Goal: Task Accomplishment & Management: Use online tool/utility

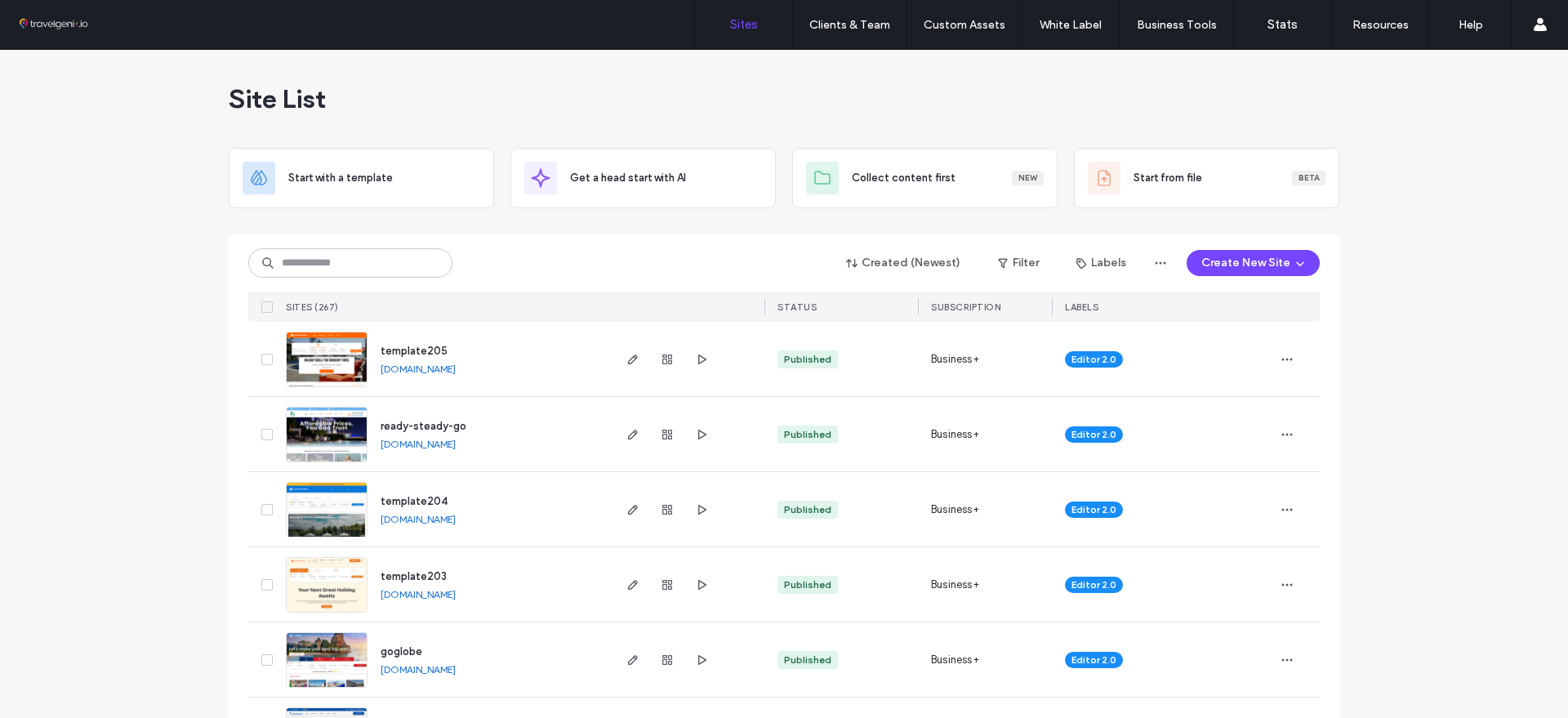
click at [1252, 259] on button "Create New Site" at bounding box center [1253, 263] width 133 height 26
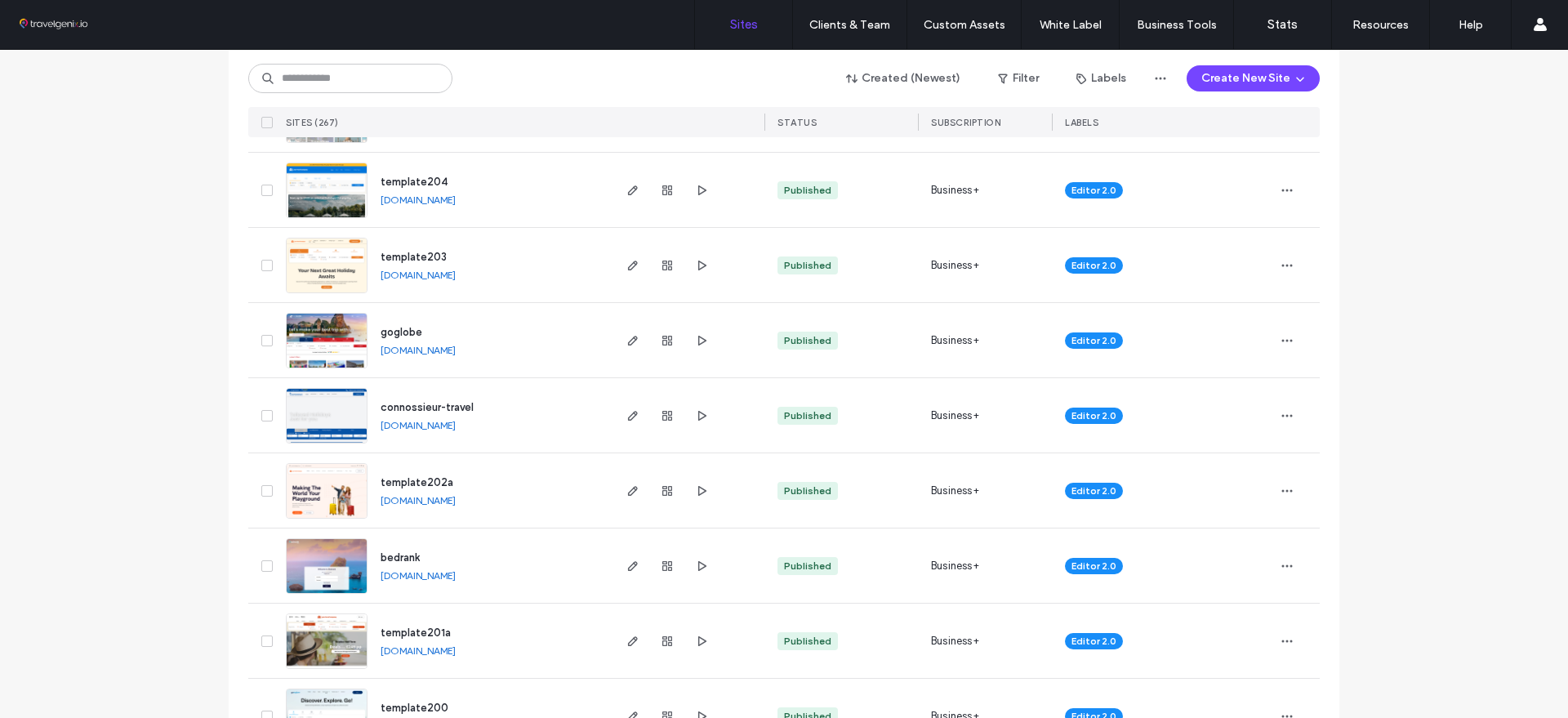
scroll to position [306, 0]
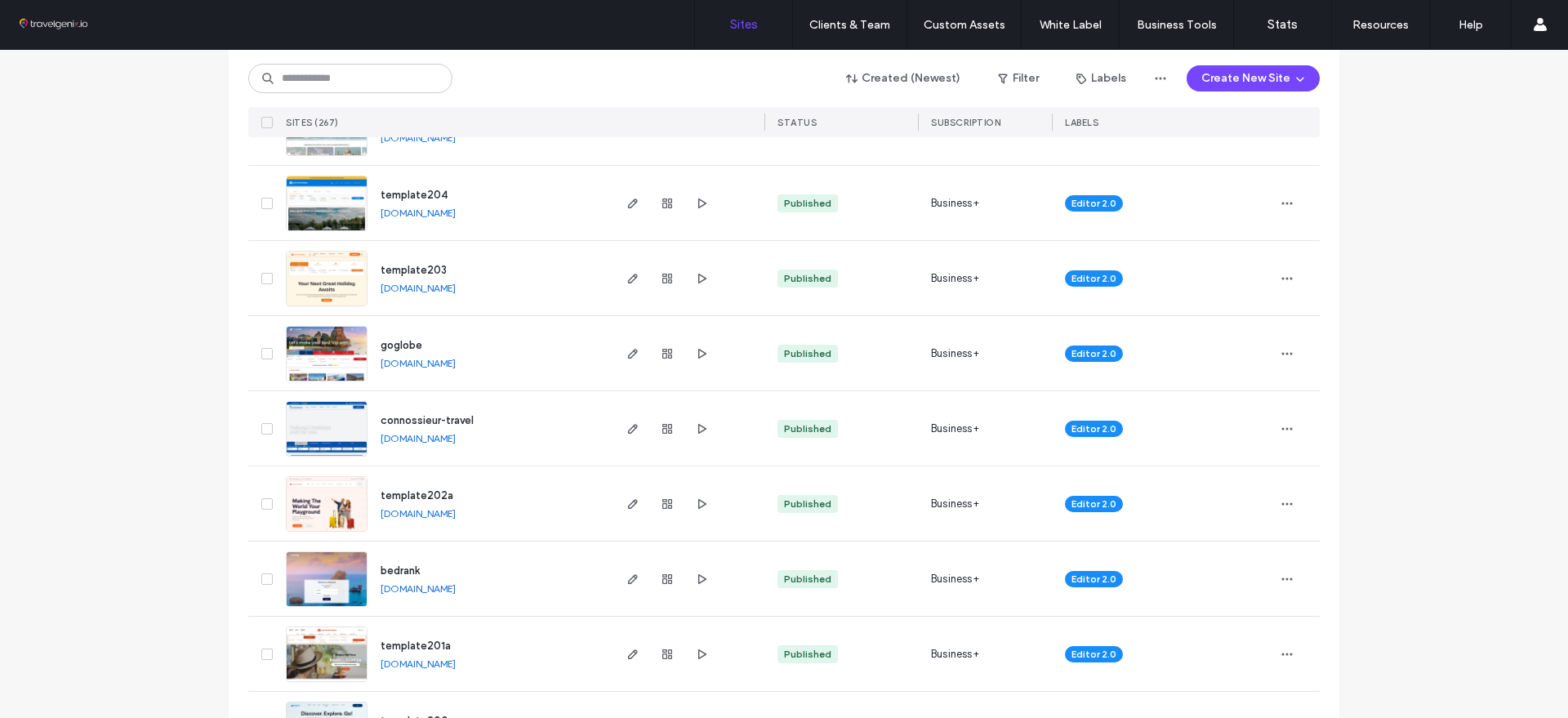
drag, startPoint x: 458, startPoint y: 341, endPoint x: 355, endPoint y: 319, distance: 105.3
click at [355, 319] on div "goglobe [DOMAIN_NAME]" at bounding box center [444, 353] width 331 height 75
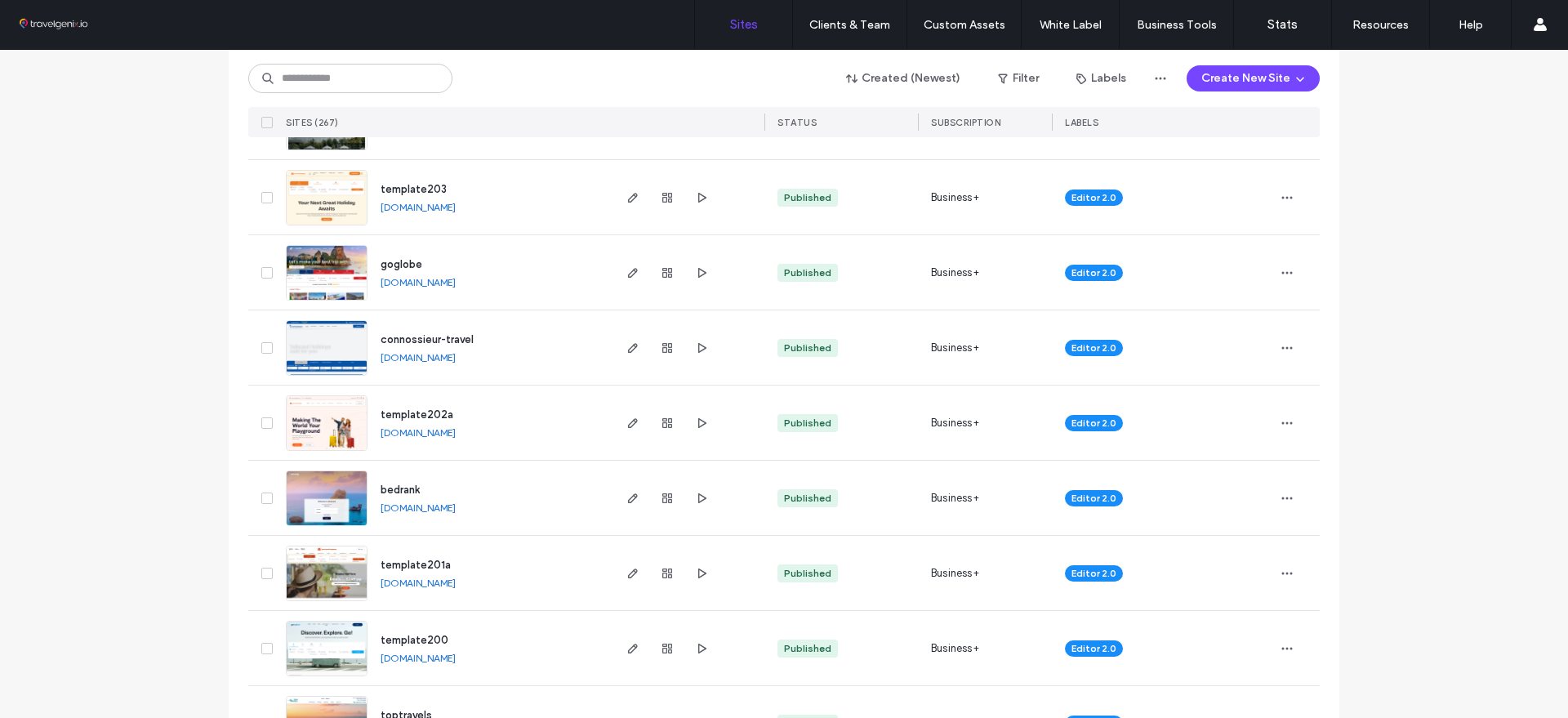
scroll to position [510, 0]
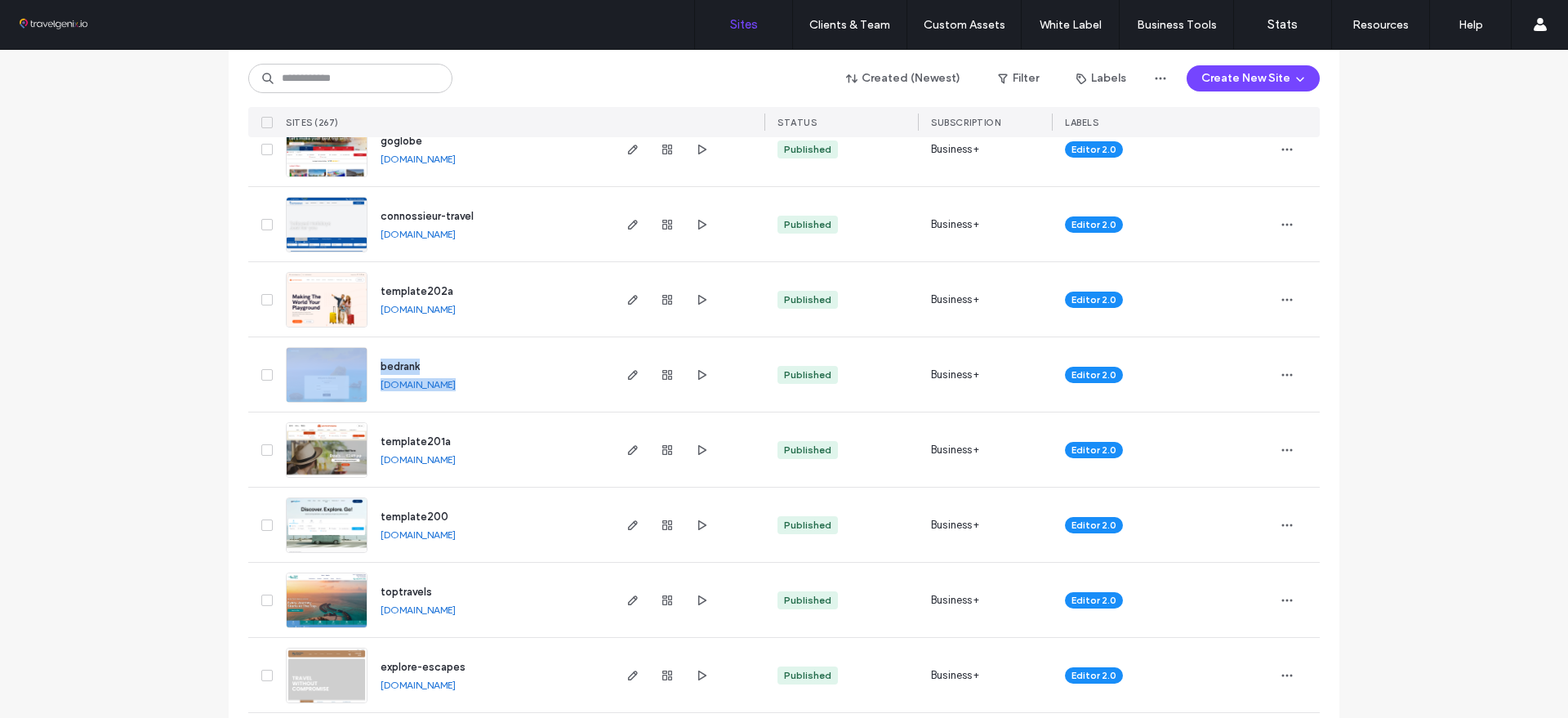
drag, startPoint x: 440, startPoint y: 360, endPoint x: 386, endPoint y: 342, distance: 56.9
click at [351, 348] on div "bedrank [DOMAIN_NAME]" at bounding box center [444, 374] width 331 height 75
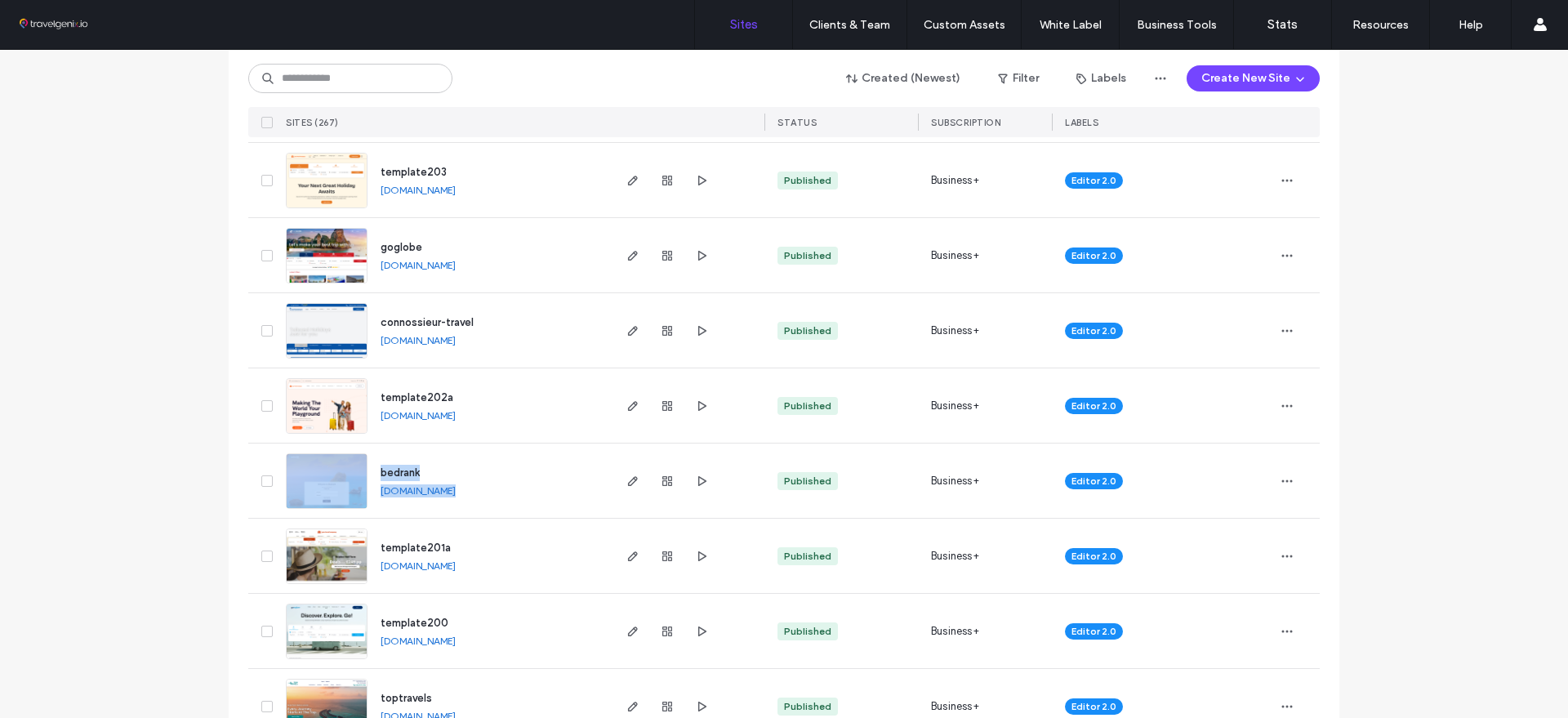
scroll to position [306, 0]
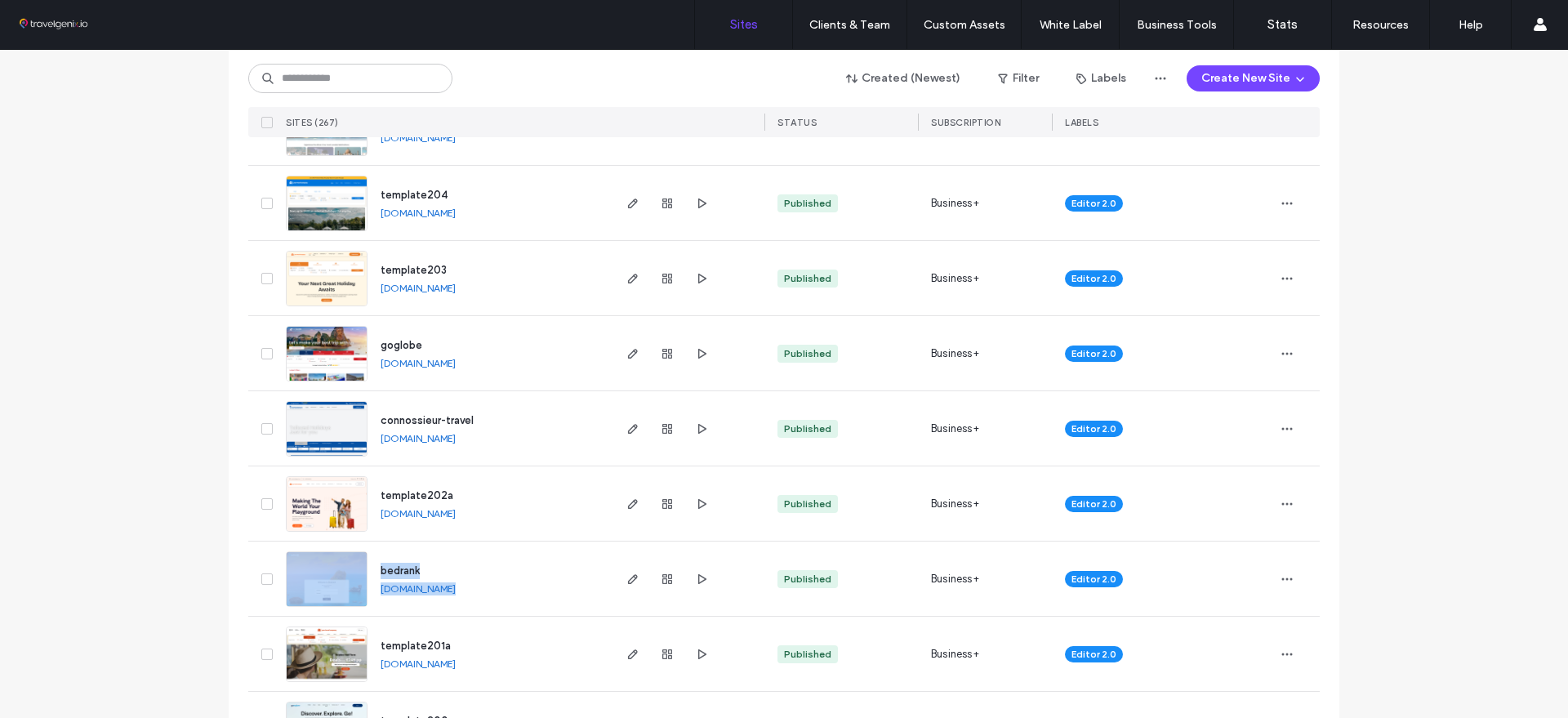
drag, startPoint x: 450, startPoint y: 331, endPoint x: 368, endPoint y: 338, distance: 82.3
click at [368, 338] on div "goglobe [DOMAIN_NAME]" at bounding box center [488, 353] width 242 height 75
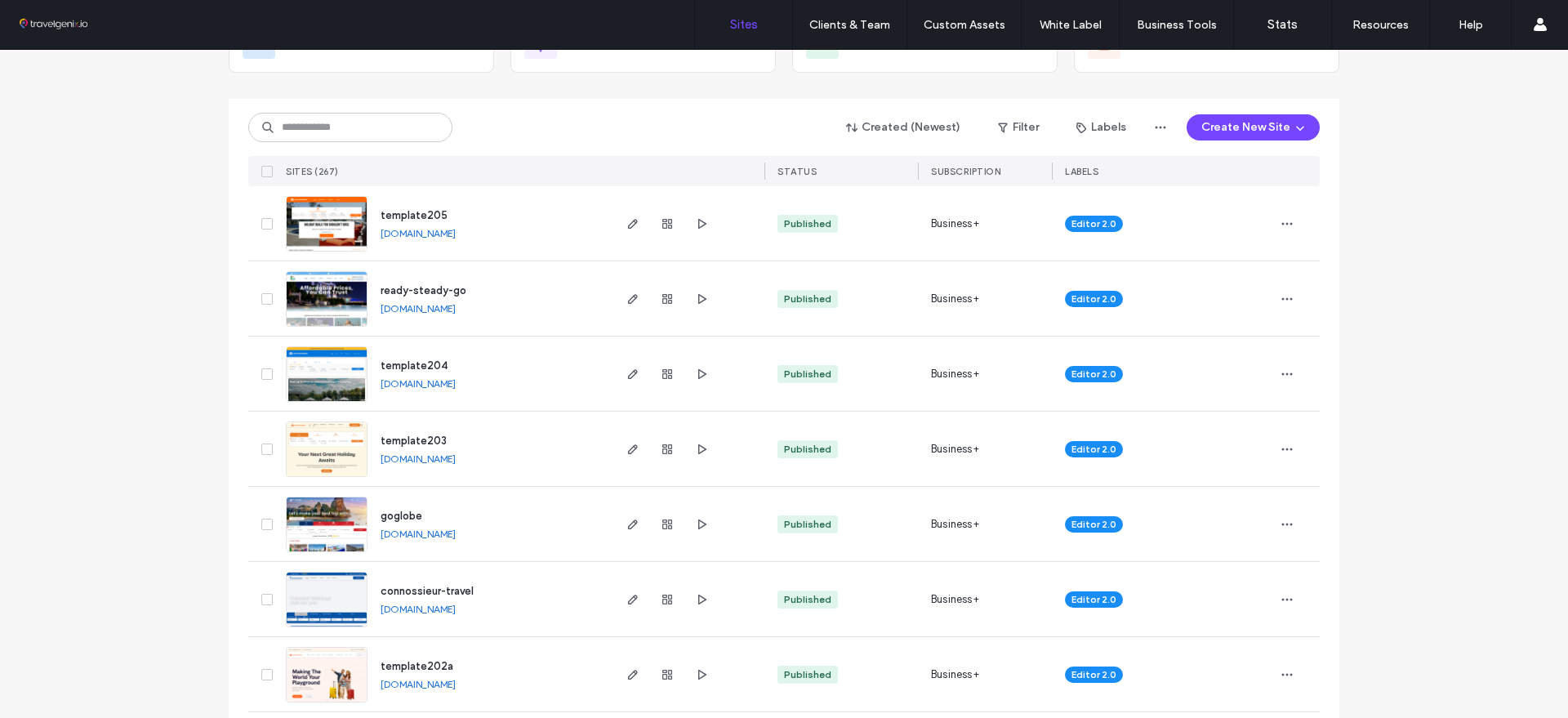
scroll to position [102, 0]
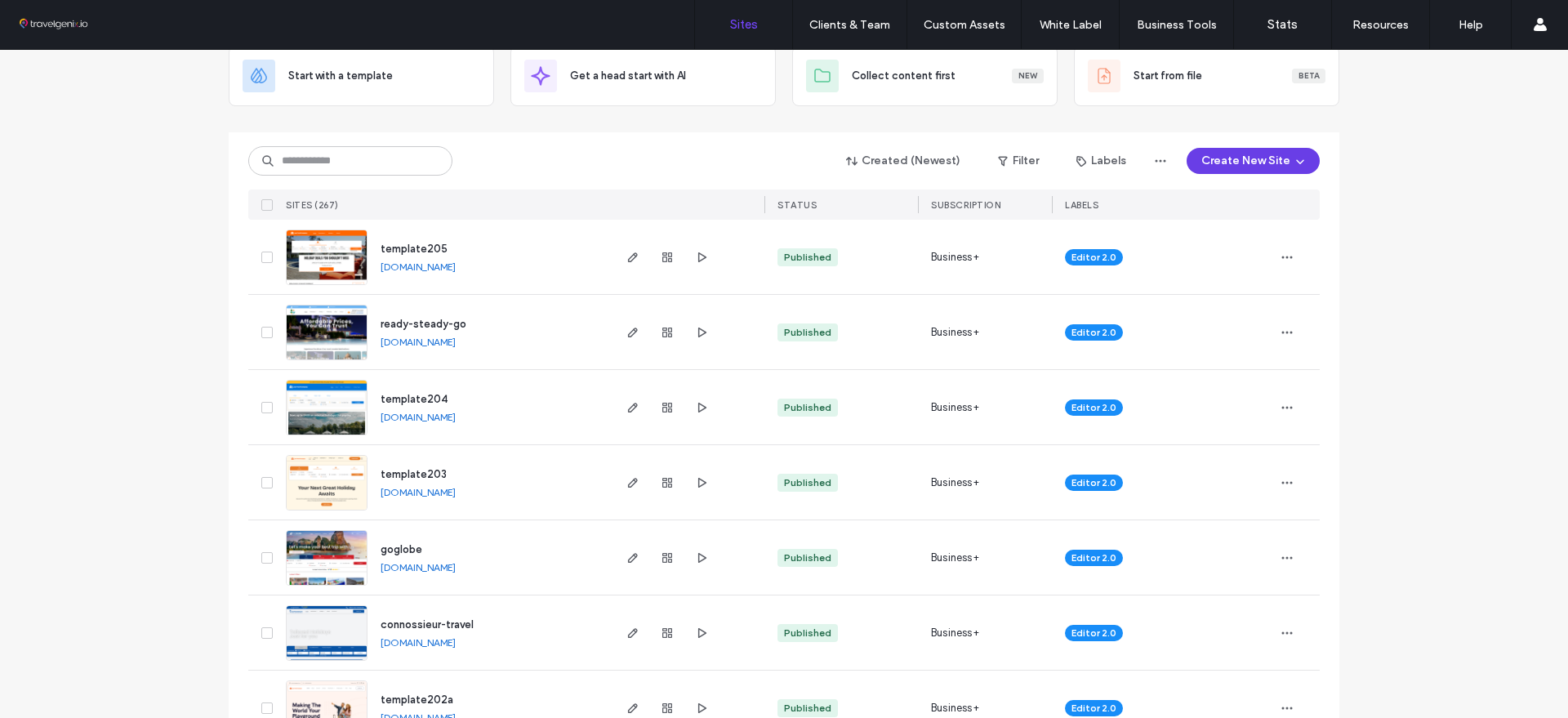
click at [1257, 160] on button "Create New Site" at bounding box center [1253, 160] width 133 height 26
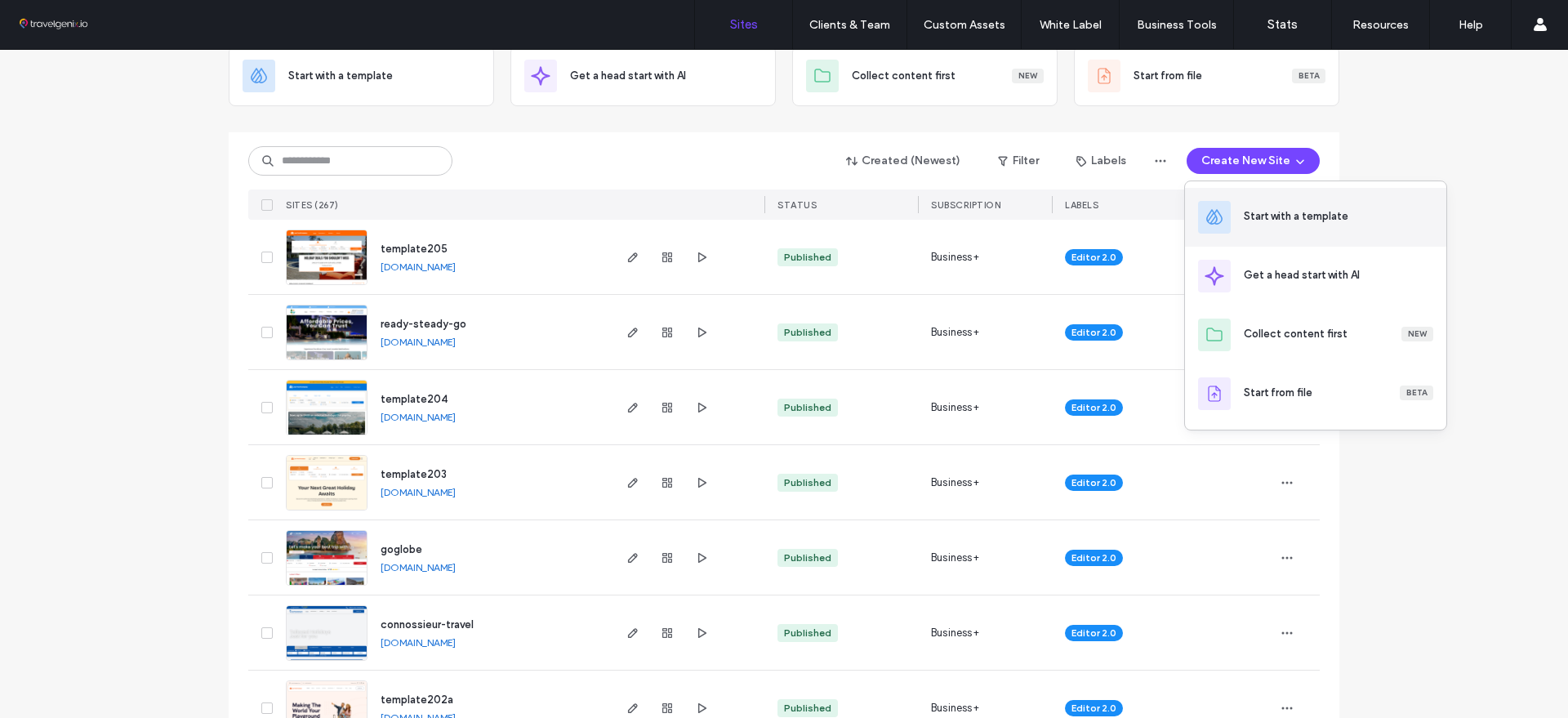
click at [1361, 224] on div "Start with a template" at bounding box center [1338, 216] width 189 height 16
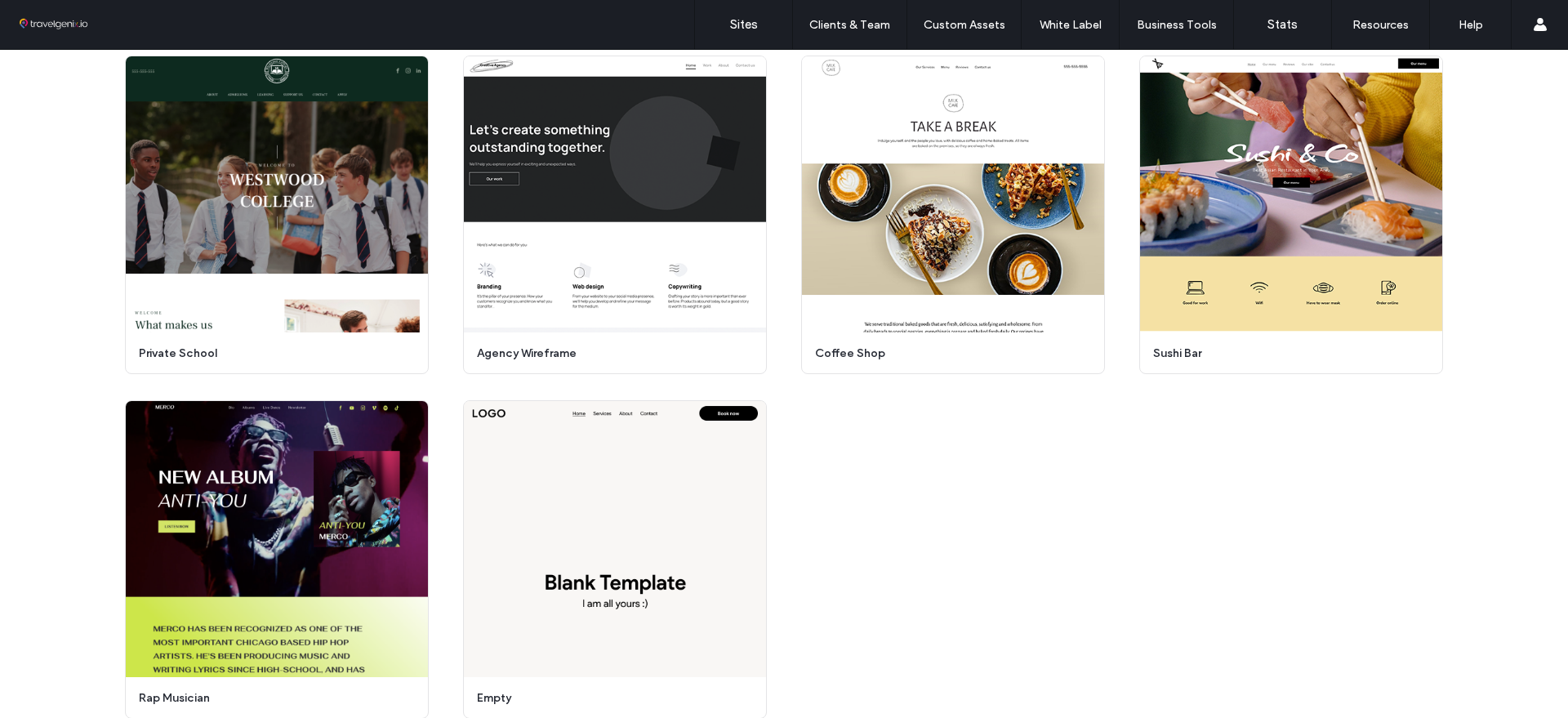
scroll to position [5077, 0]
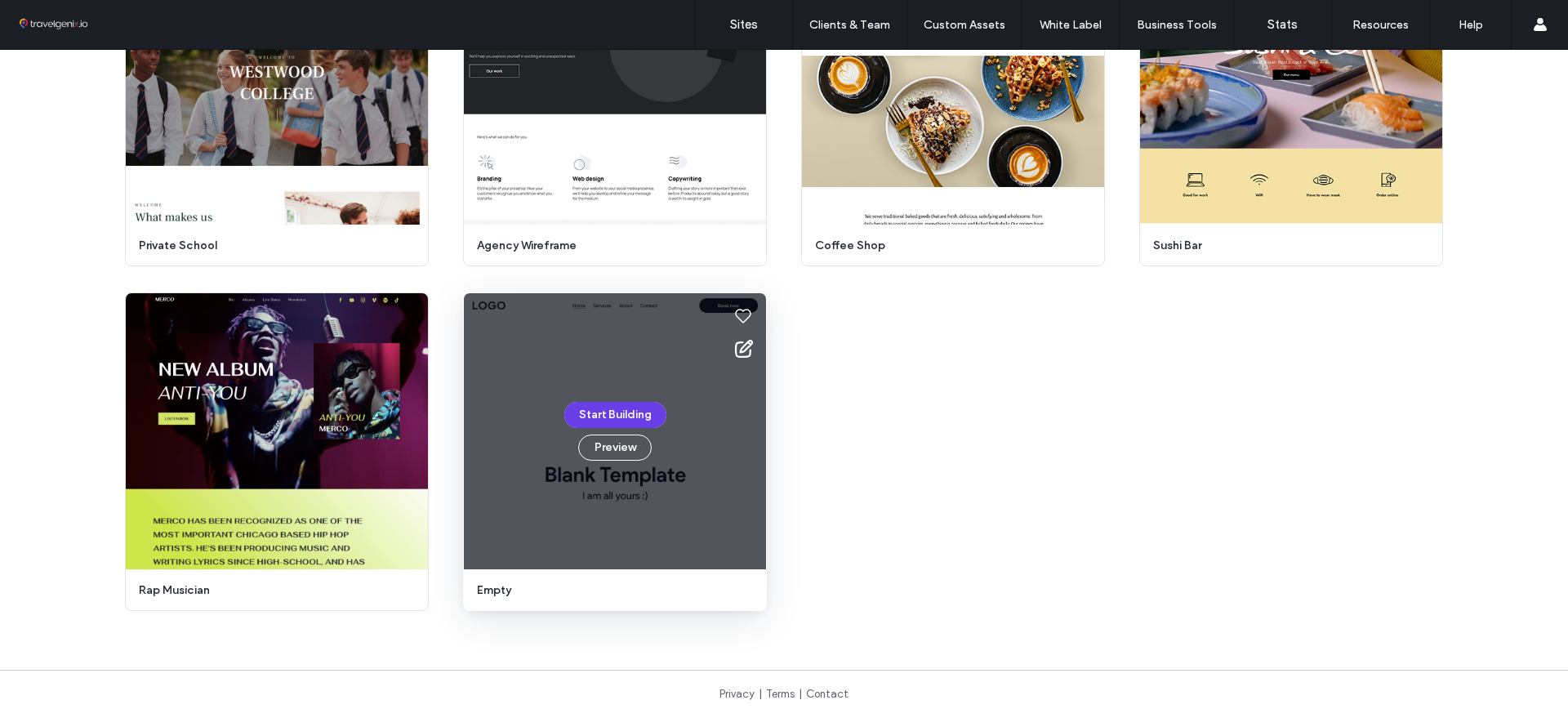
click at [620, 406] on button "Start Building" at bounding box center [615, 414] width 102 height 26
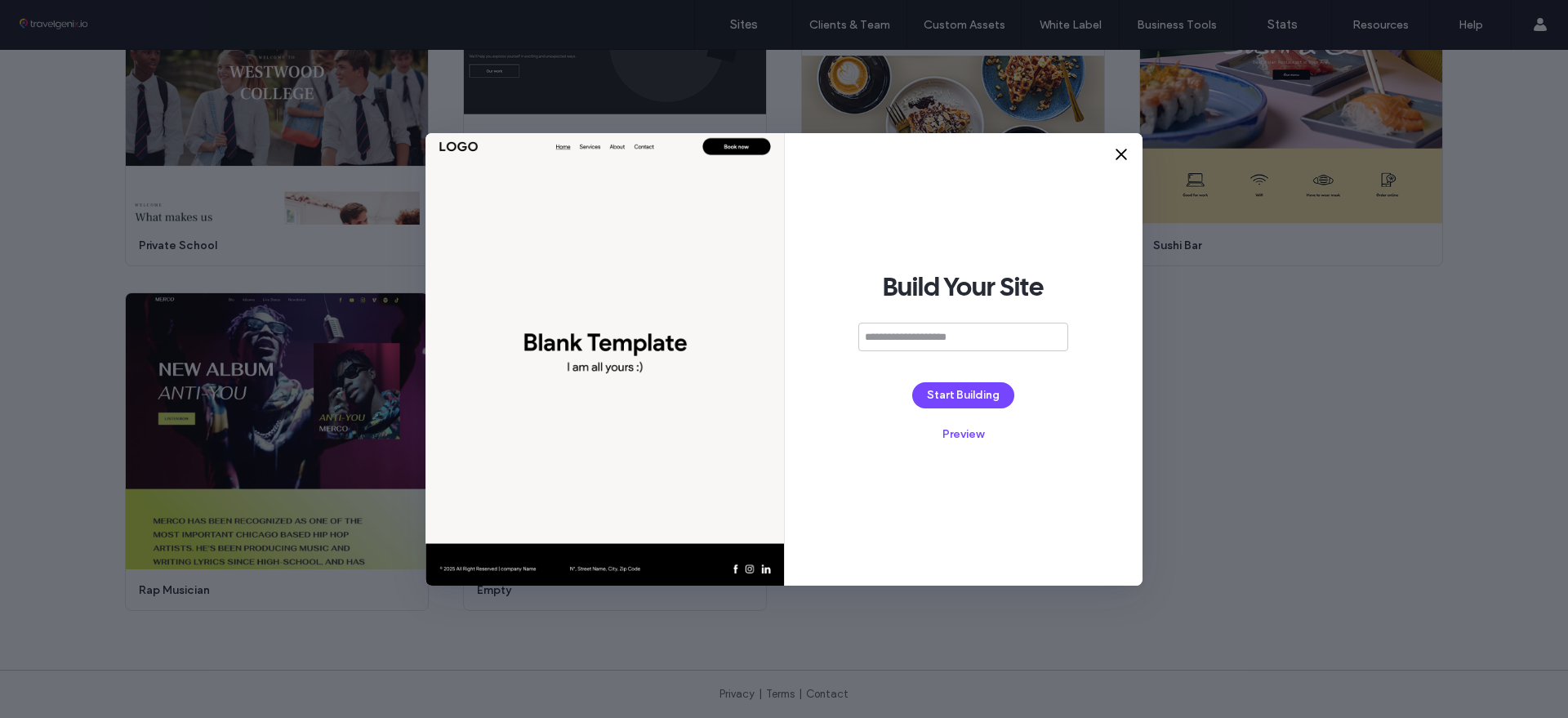
click at [953, 340] on input at bounding box center [963, 337] width 210 height 29
type input "**********"
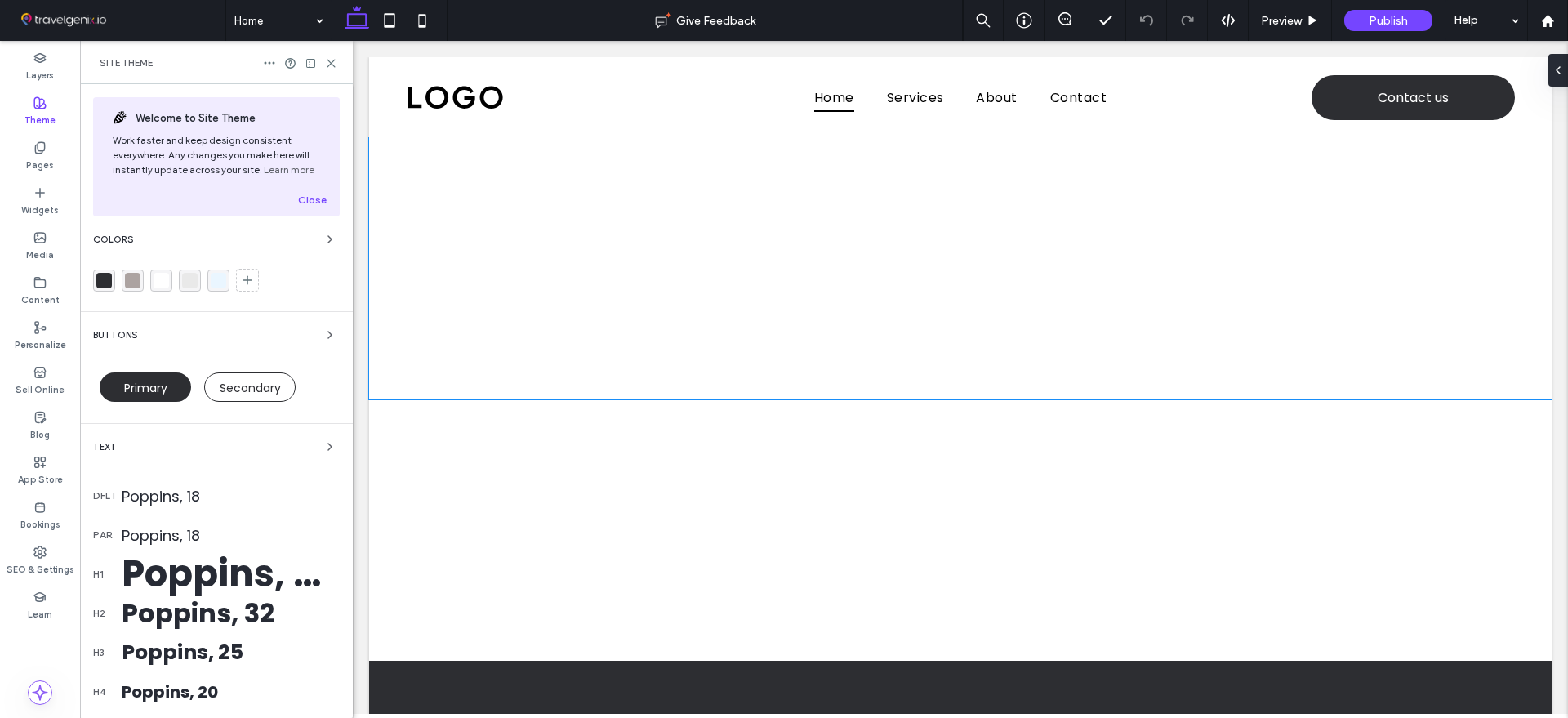
scroll to position [225, 0]
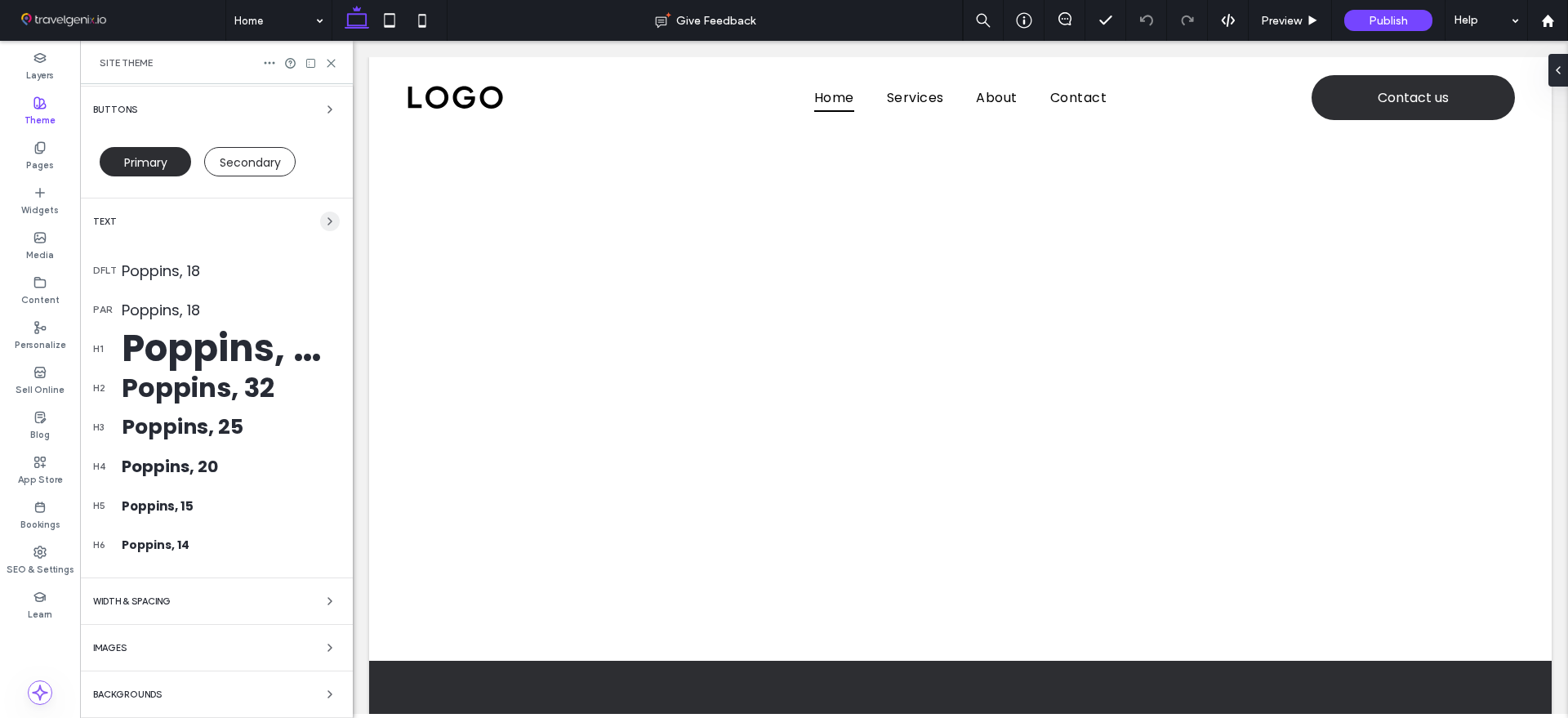
click at [324, 219] on icon "button" at bounding box center [330, 221] width 13 height 13
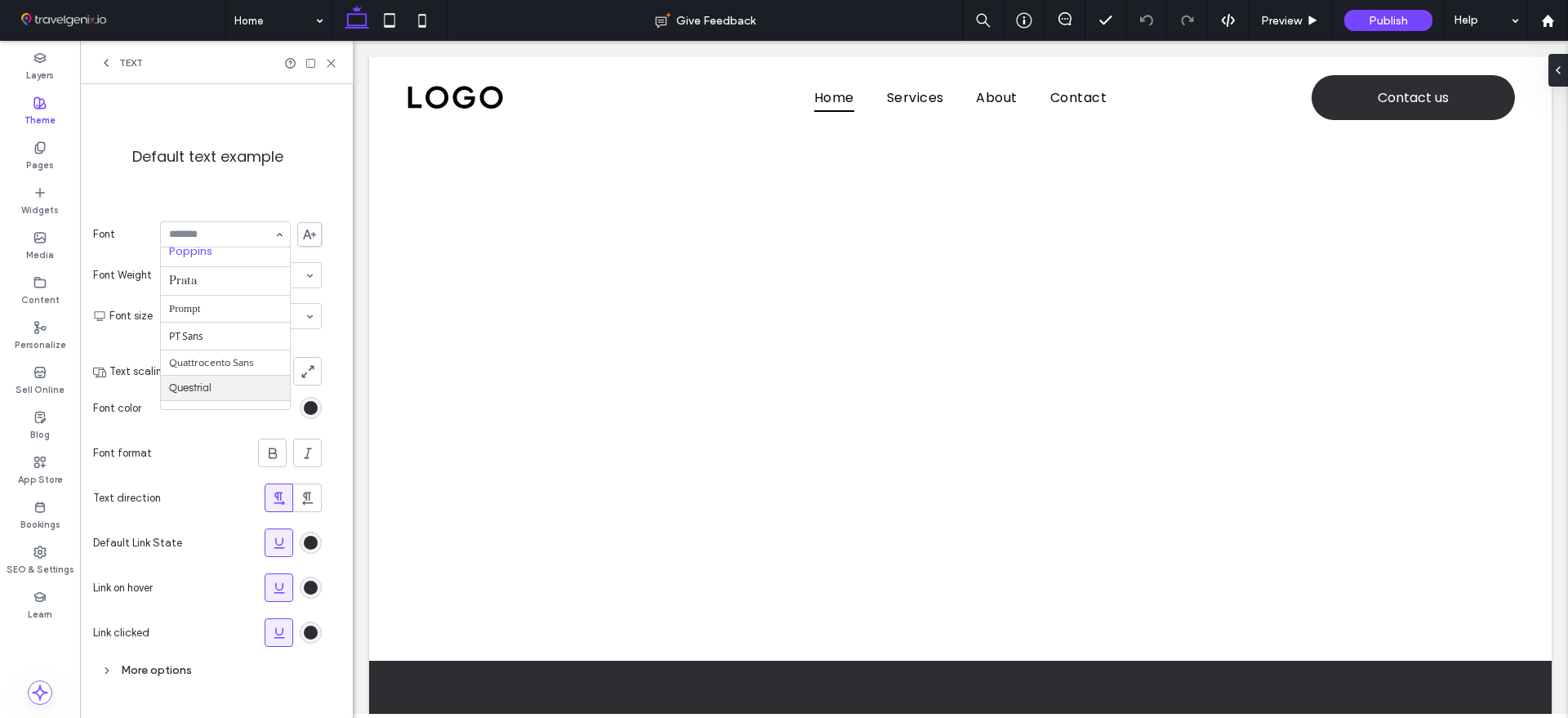
scroll to position [1193, 0]
click at [111, 57] on icon at bounding box center [106, 63] width 13 height 13
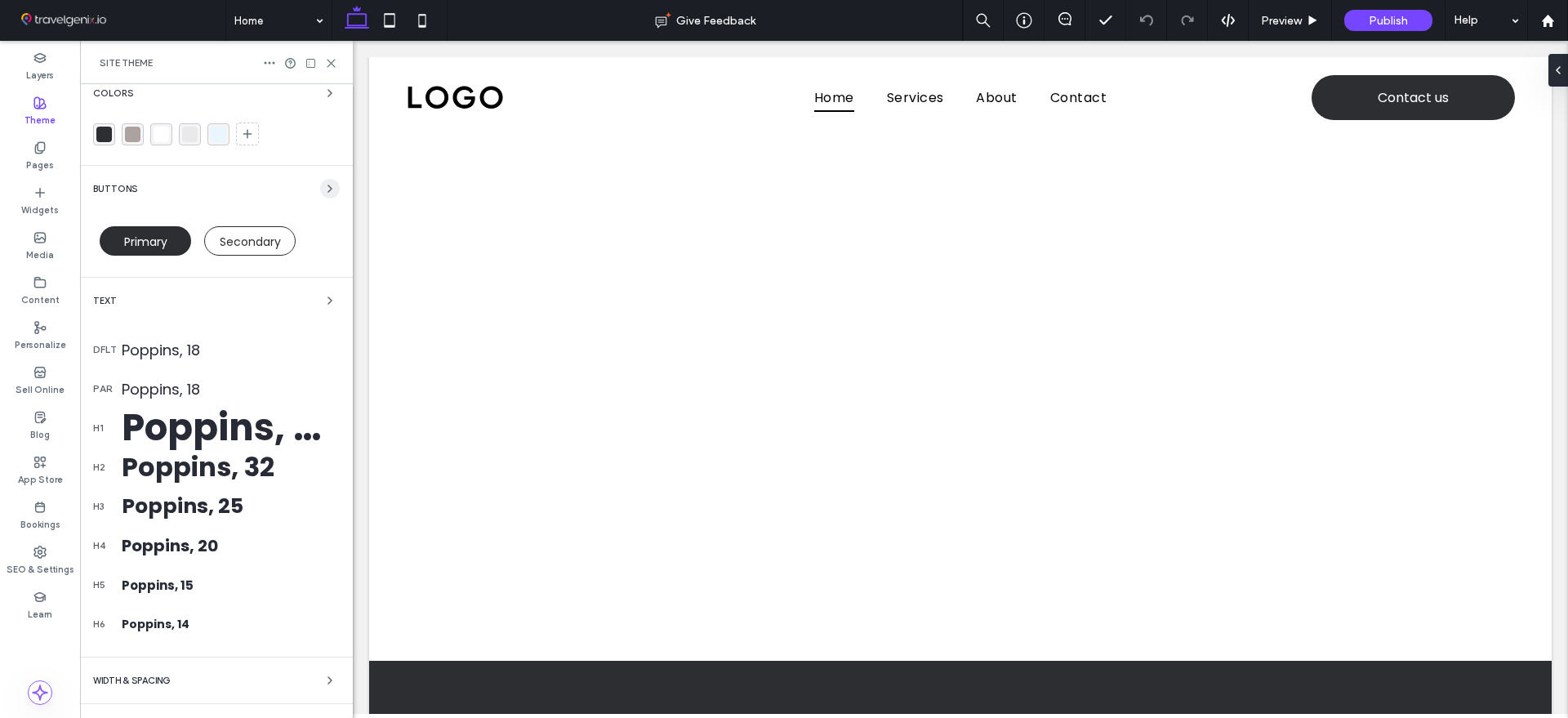
click at [324, 197] on span "button" at bounding box center [330, 189] width 20 height 20
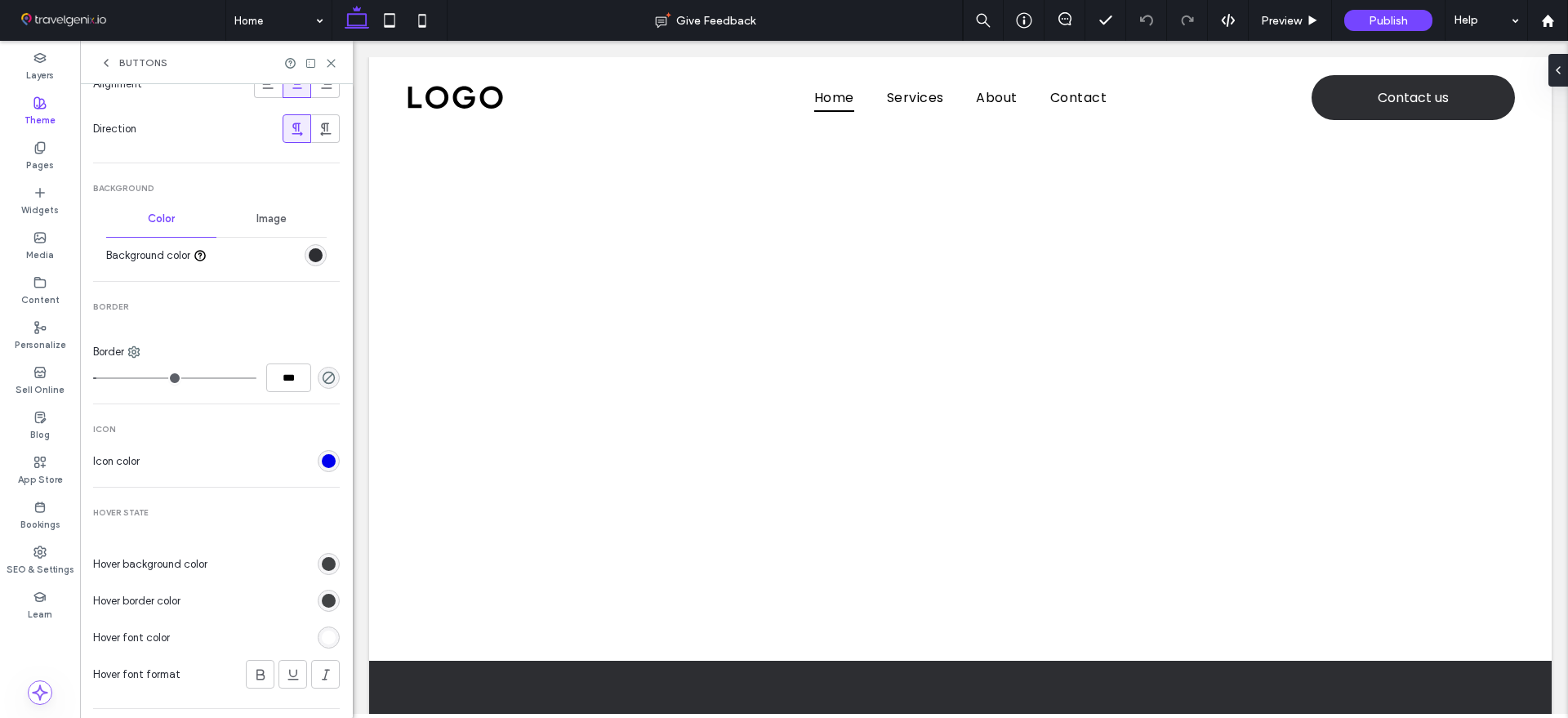
scroll to position [582, 0]
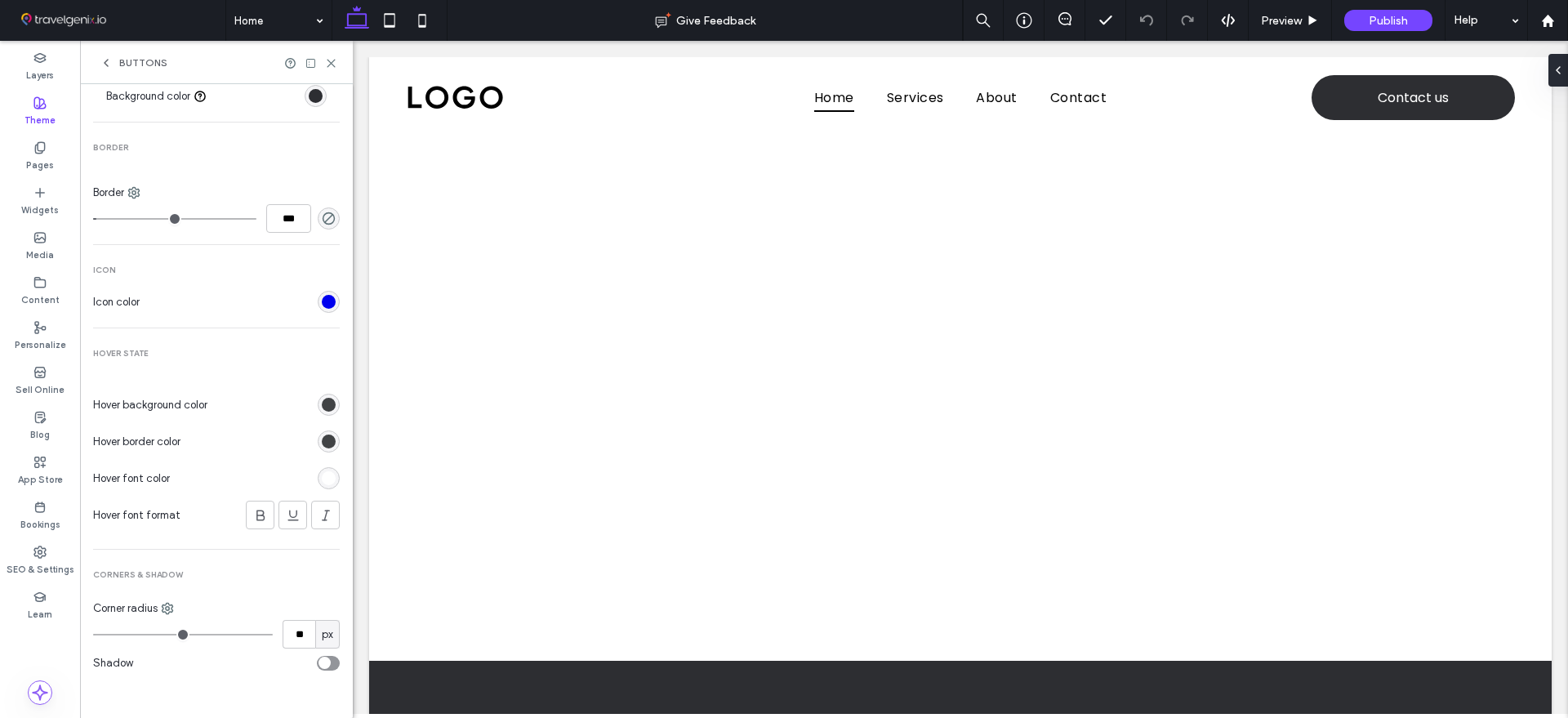
click at [108, 54] on div "Buttons" at bounding box center [216, 62] width 273 height 43
click at [110, 62] on icon at bounding box center [106, 63] width 13 height 13
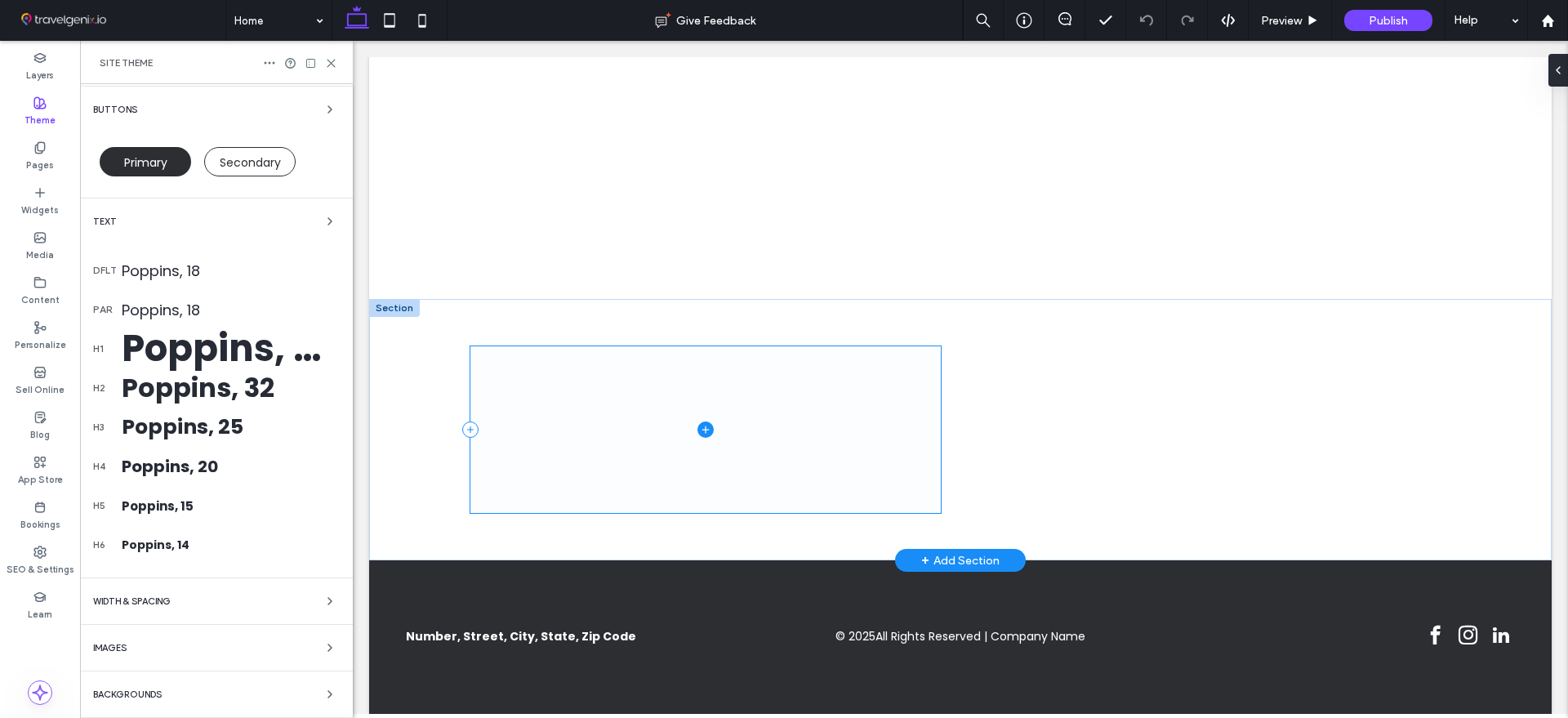
scroll to position [103, 0]
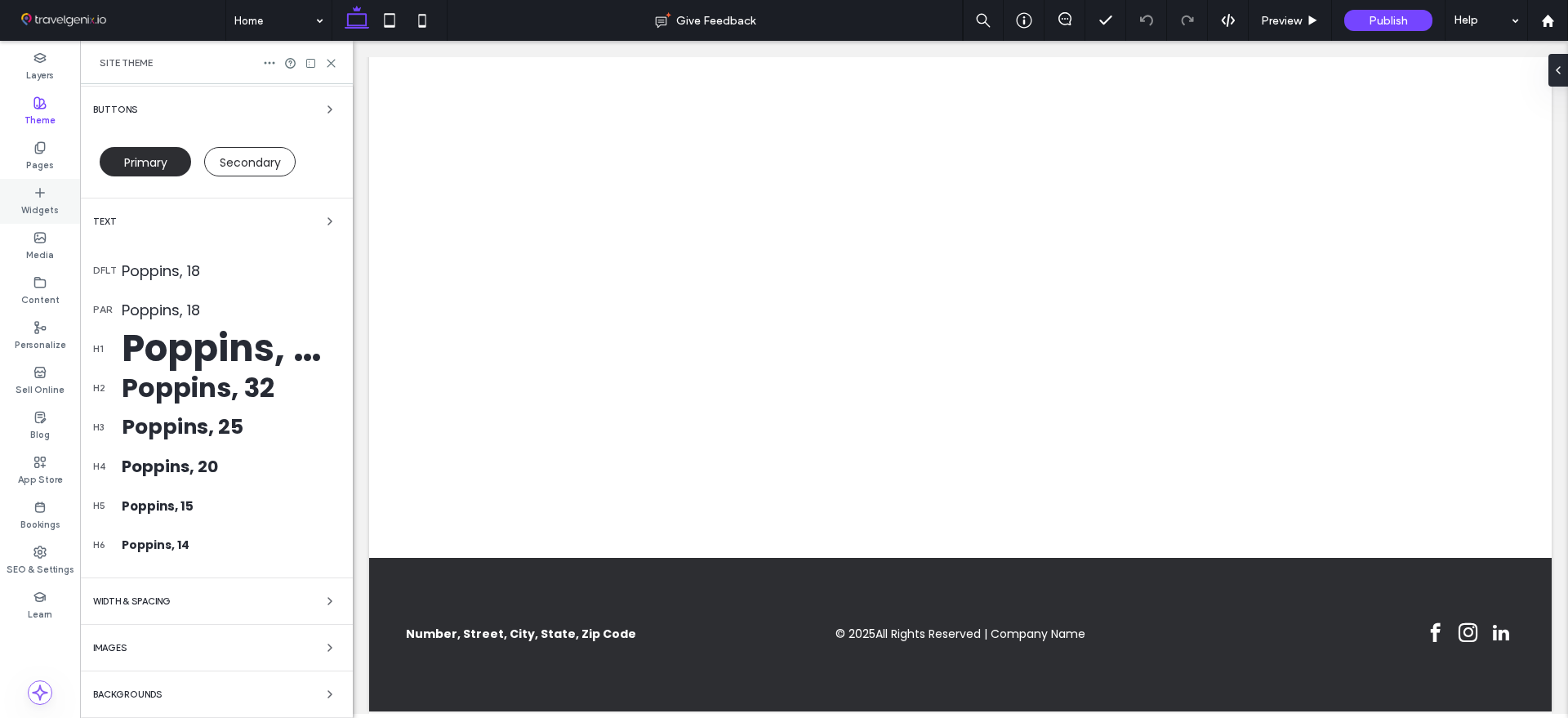
drag, startPoint x: 46, startPoint y: 184, endPoint x: 601, endPoint y: 494, distance: 635.7
click at [45, 186] on icon at bounding box center [40, 192] width 13 height 13
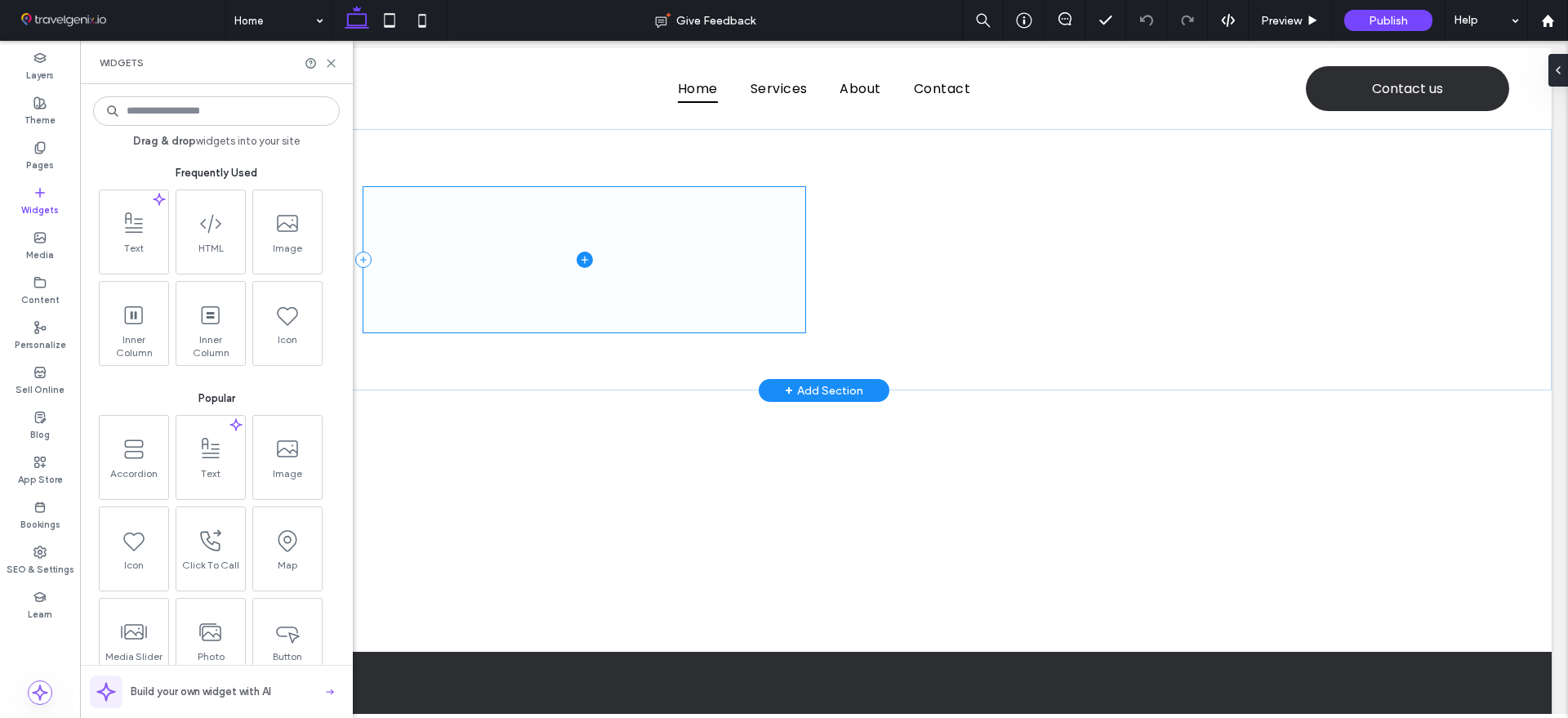
scroll to position [0, 0]
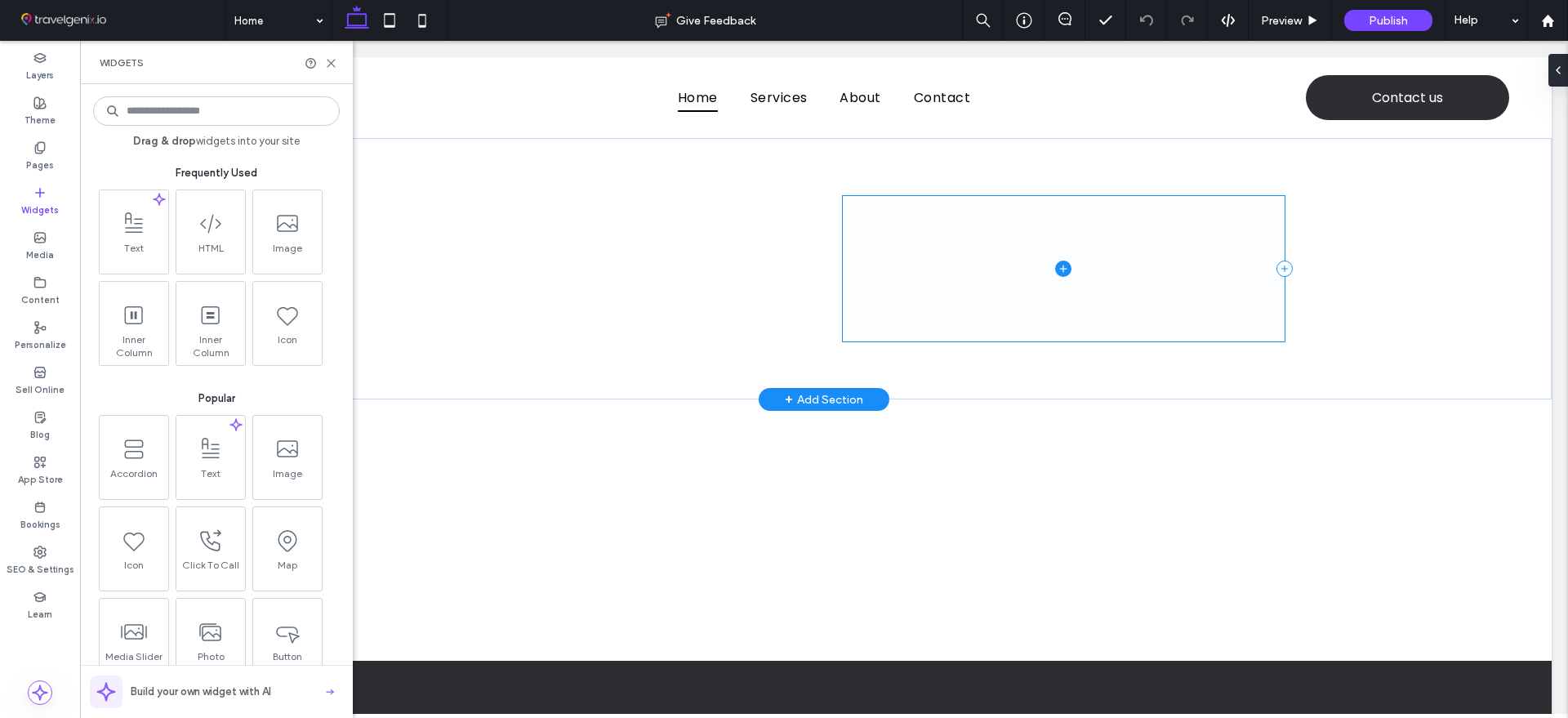
click at [880, 230] on span at bounding box center [1064, 268] width 442 height 144
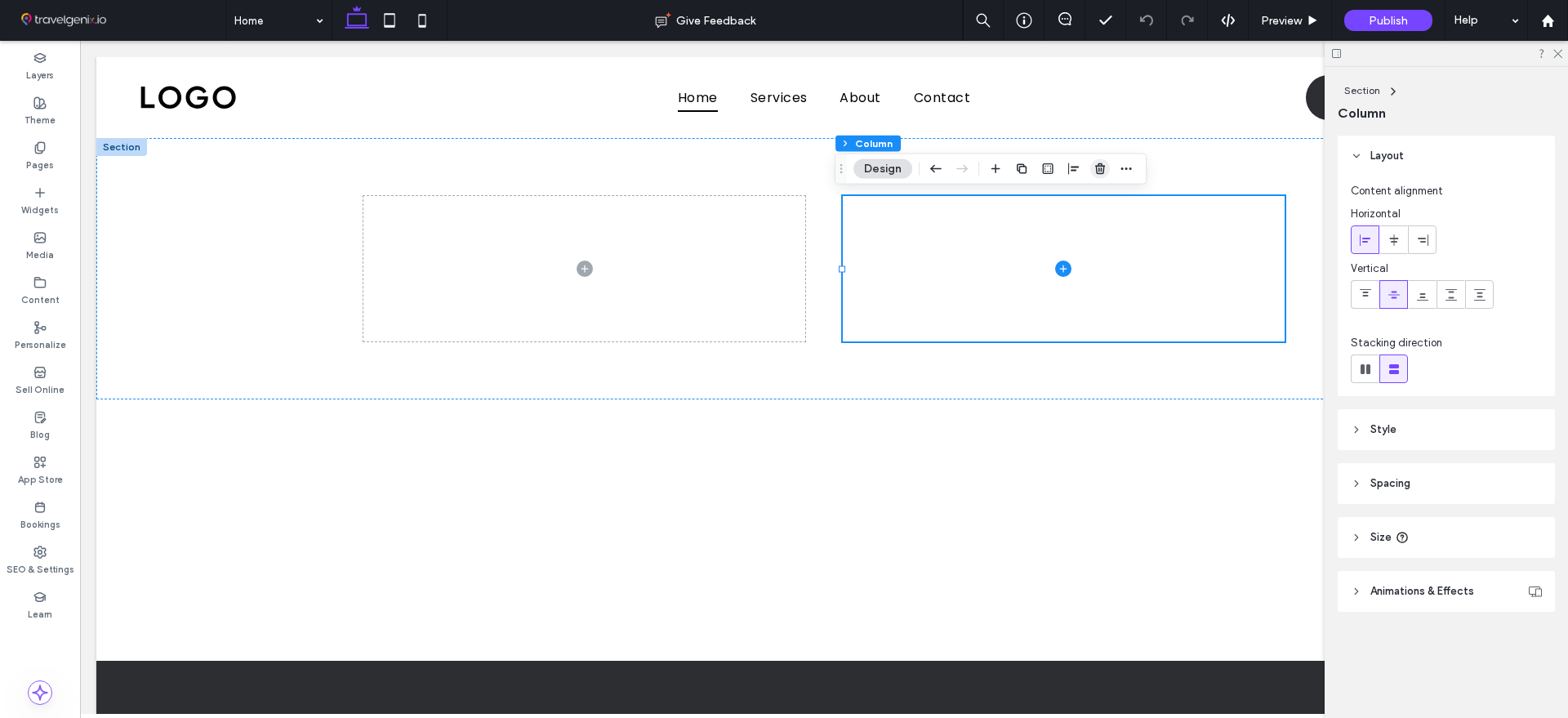
click at [1105, 172] on icon "button" at bounding box center [1100, 168] width 13 height 13
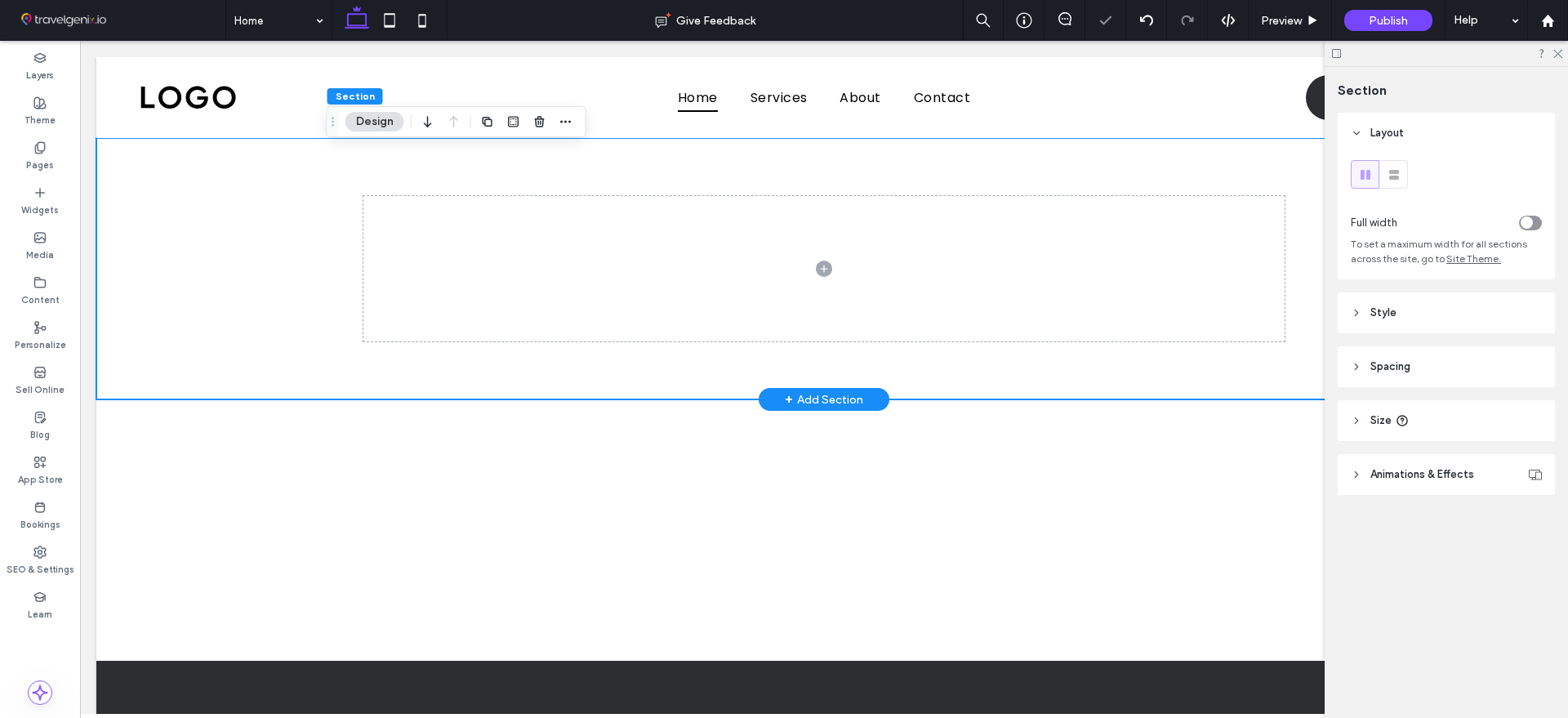
click at [247, 242] on div at bounding box center [824, 269] width 1455 height 261
click at [232, 220] on div at bounding box center [824, 269] width 1455 height 261
click at [1384, 315] on span "Style" at bounding box center [1383, 313] width 26 height 16
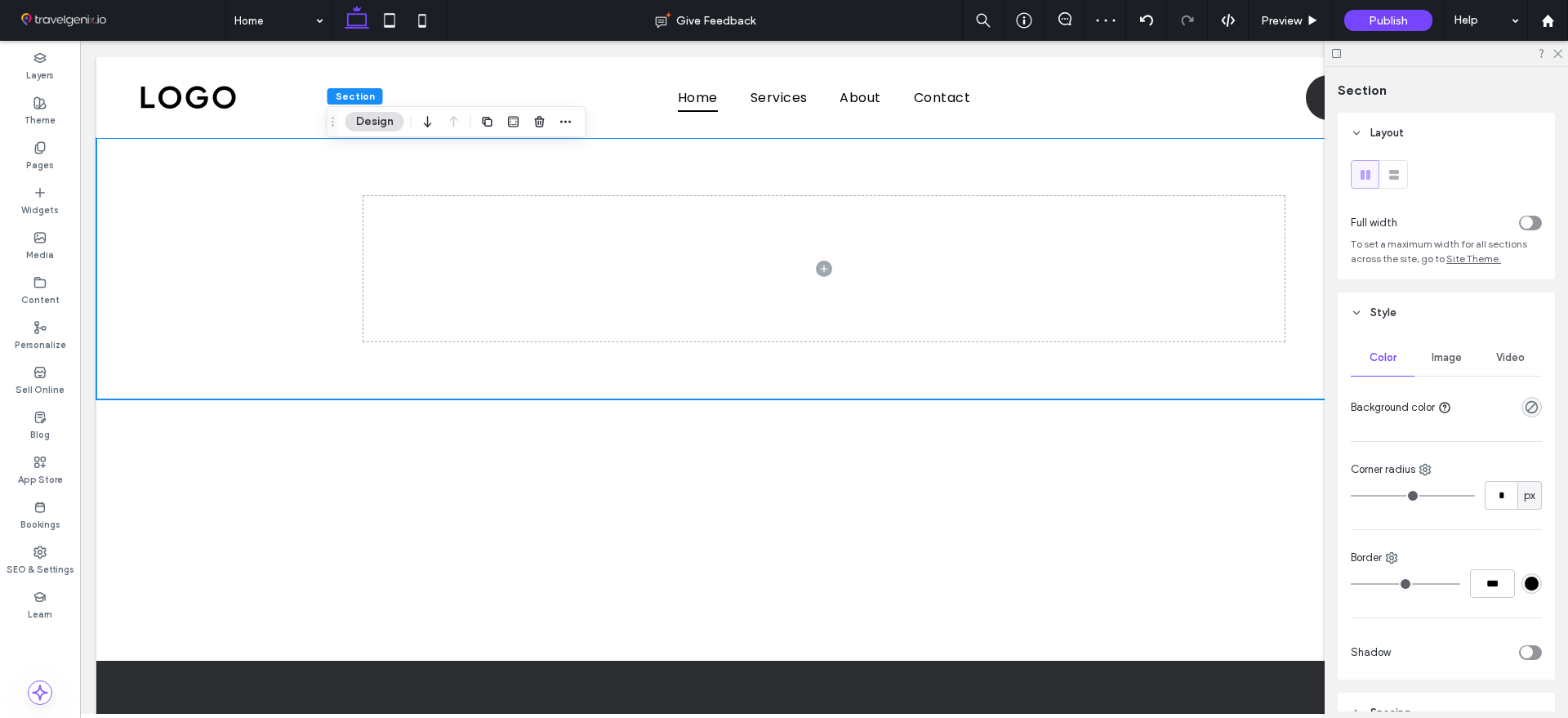
click at [1432, 353] on span "Image" at bounding box center [1446, 357] width 30 height 13
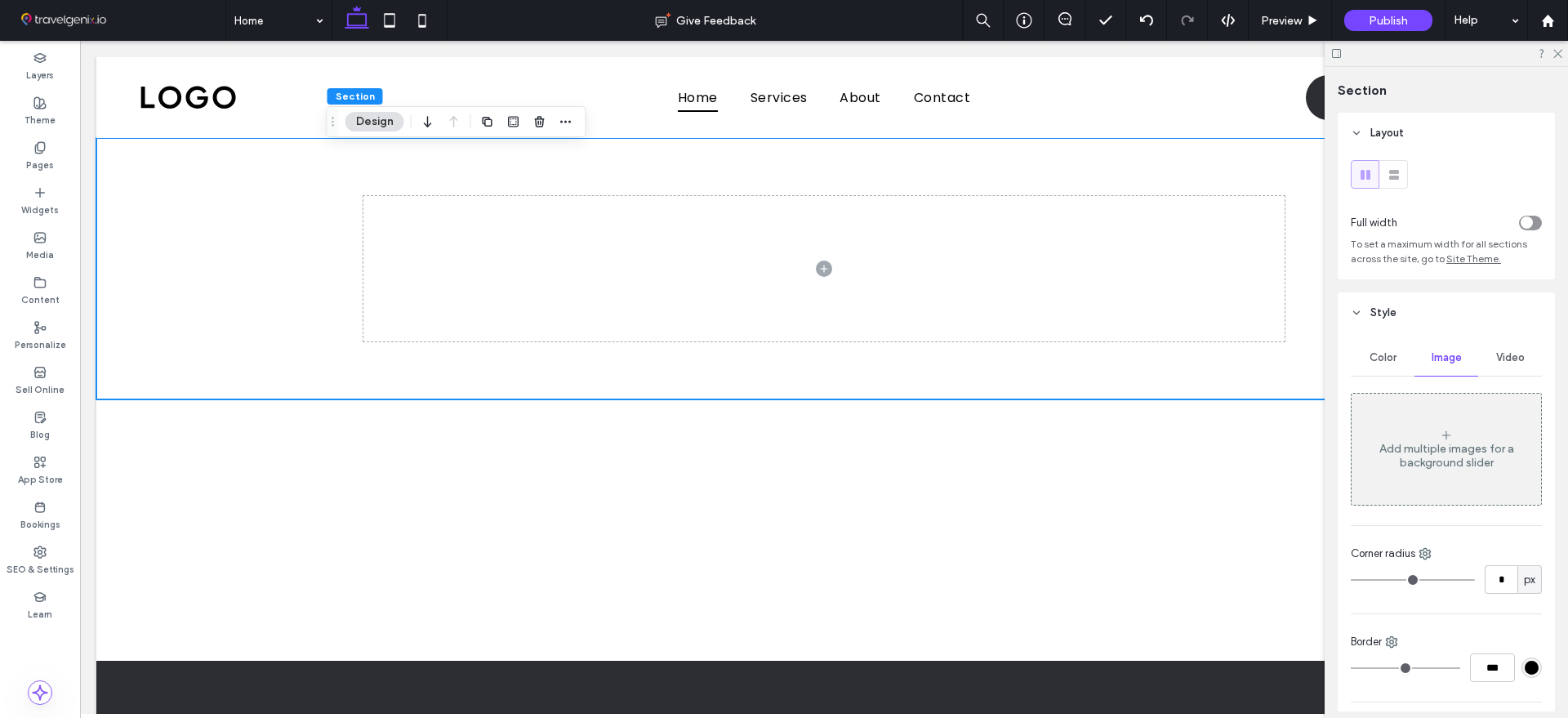
click at [1437, 450] on div "Add multiple images for a background slider" at bounding box center [1446, 455] width 189 height 28
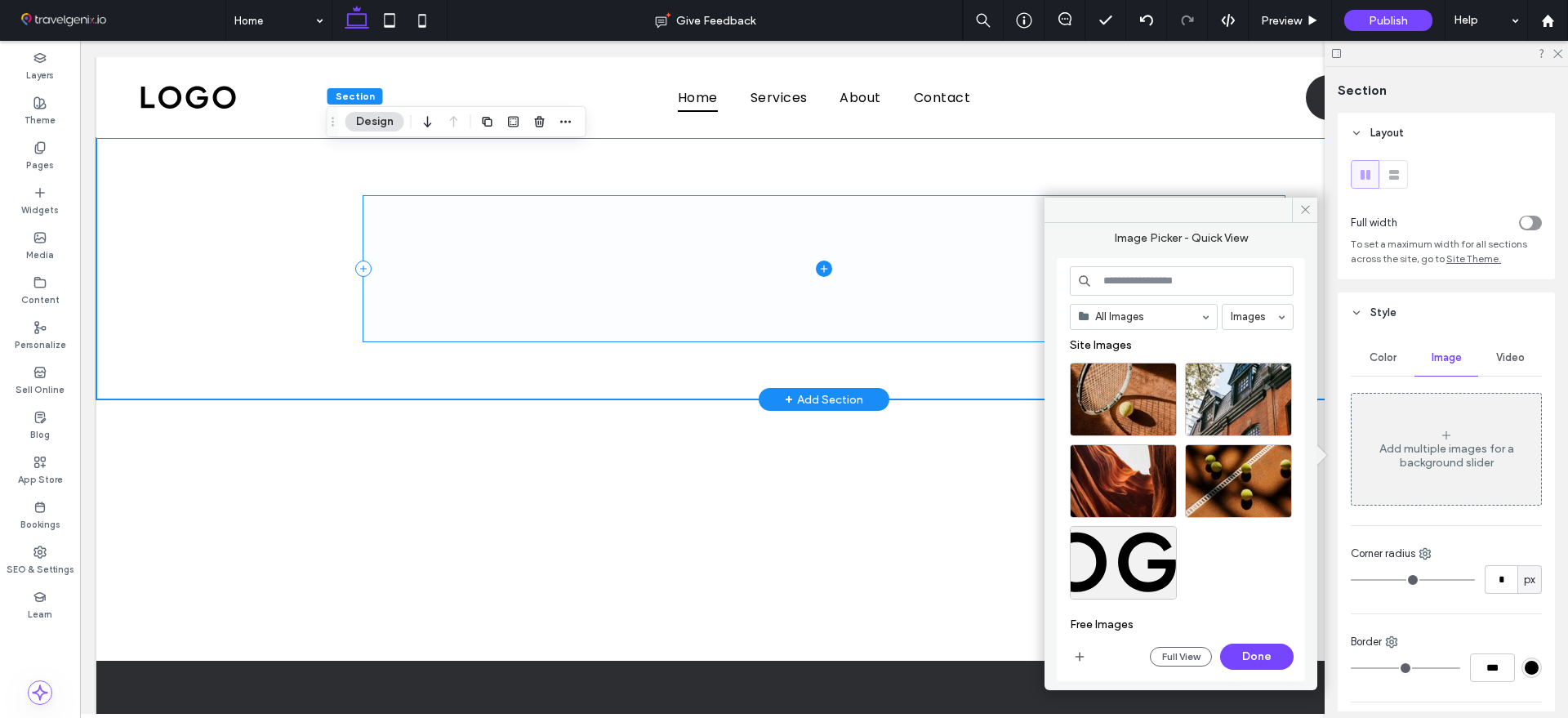
click at [498, 255] on span at bounding box center [824, 268] width 921 height 144
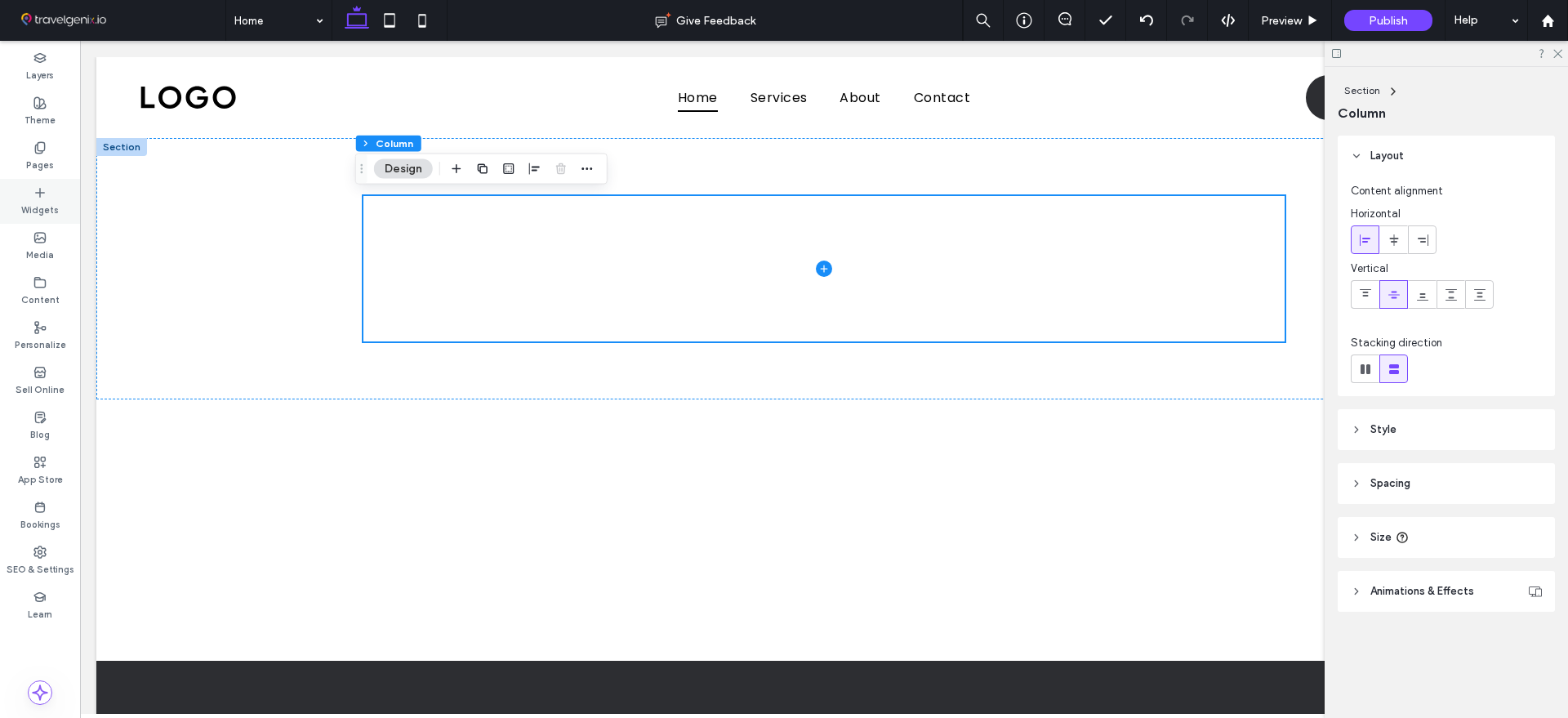
click at [39, 203] on label "Widgets" at bounding box center [40, 208] width 38 height 18
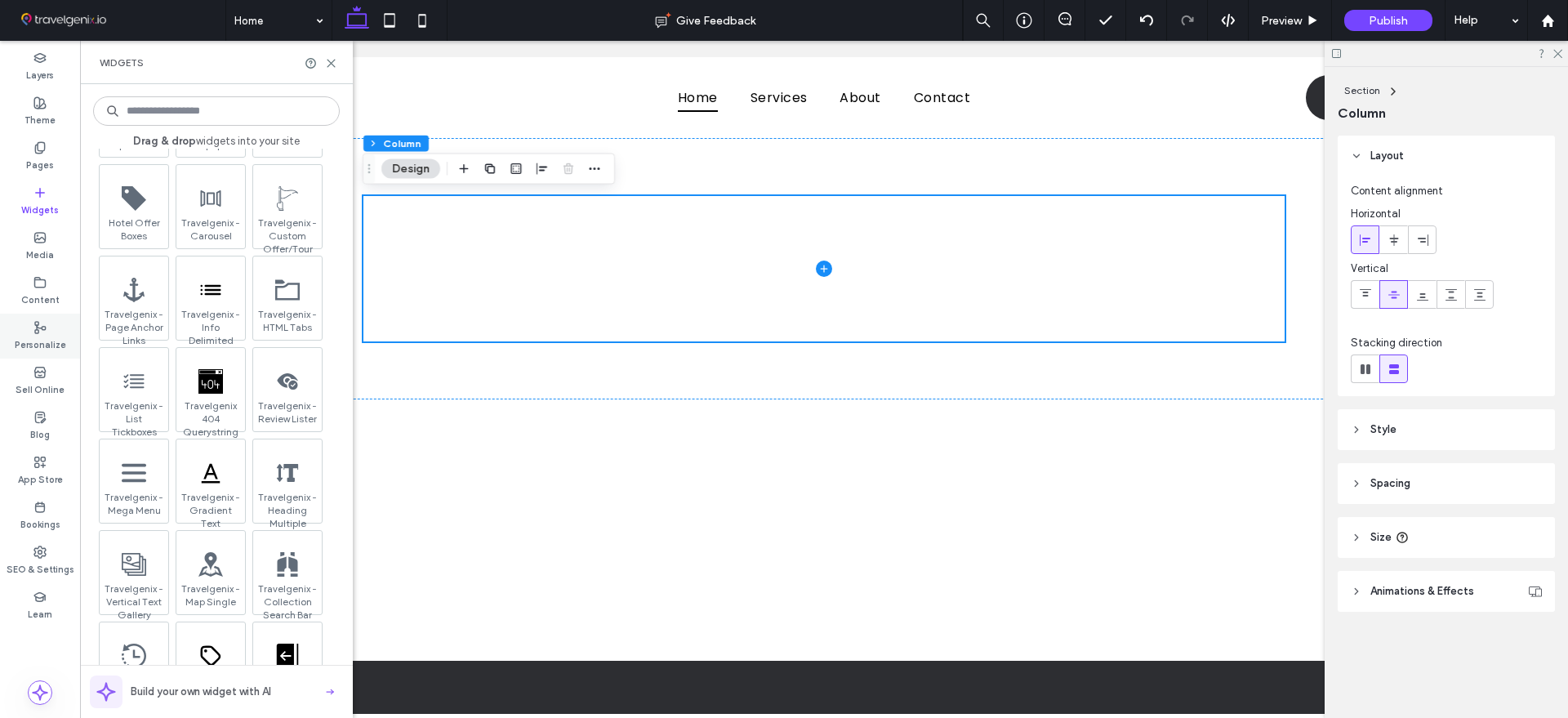
scroll to position [1225, 0]
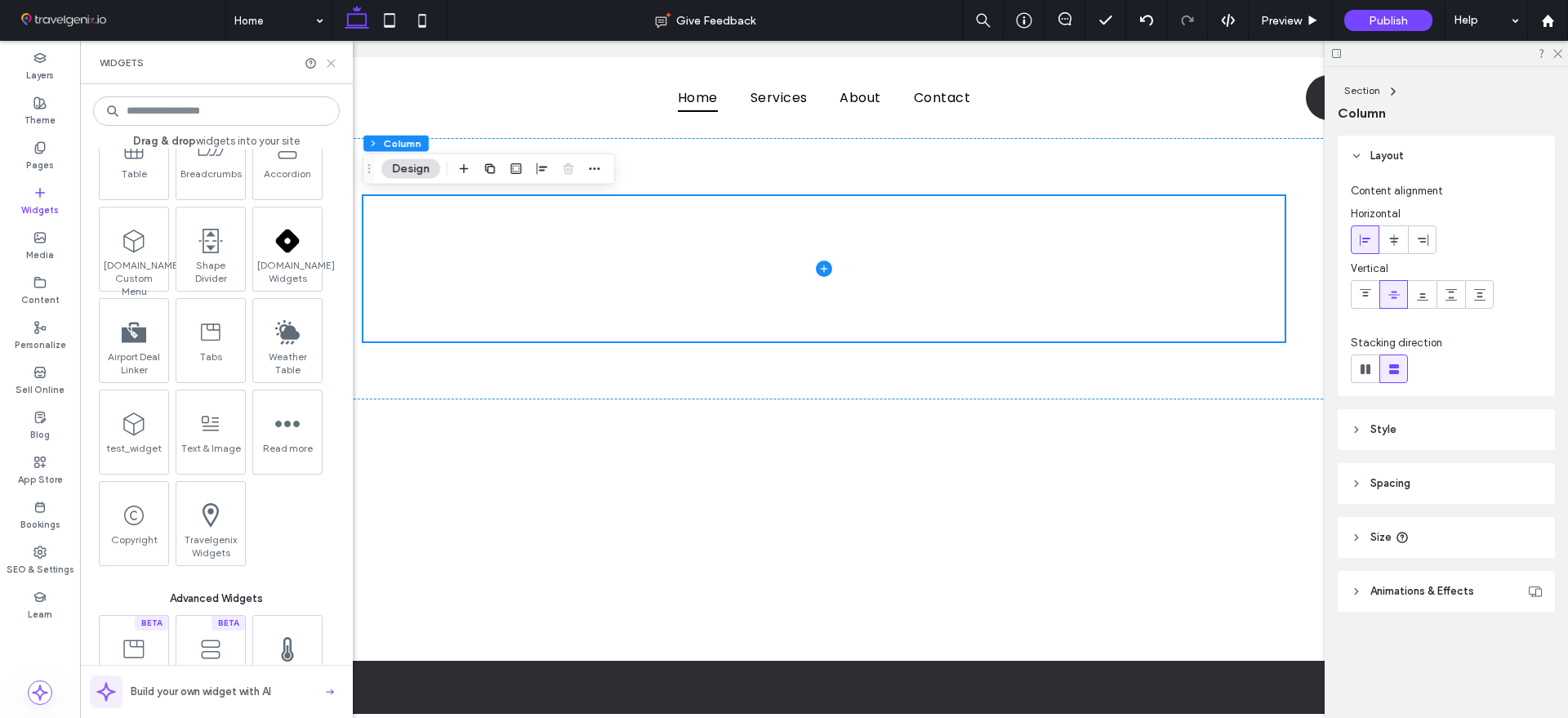
click at [337, 66] on icon at bounding box center [331, 63] width 12 height 12
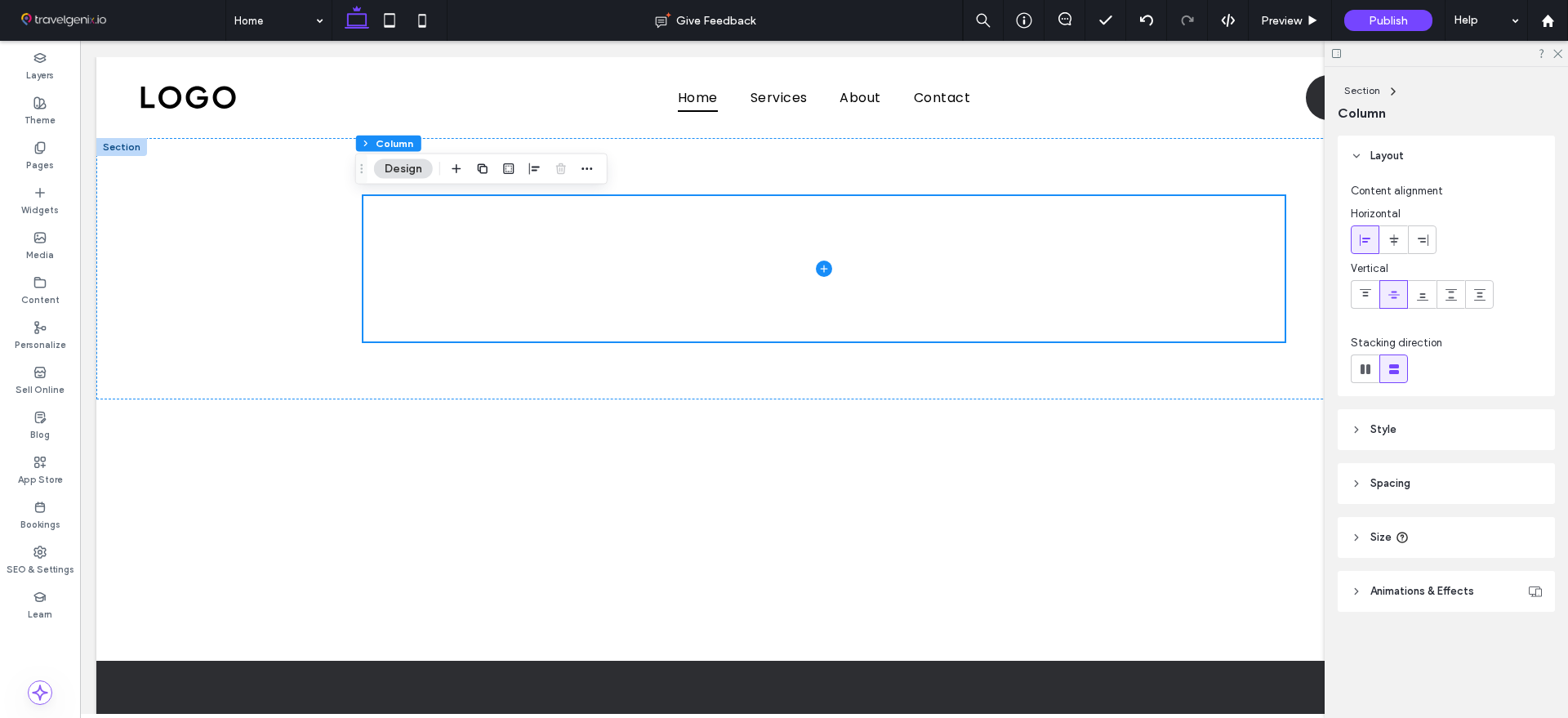
click at [1387, 436] on span "Style" at bounding box center [1383, 429] width 26 height 16
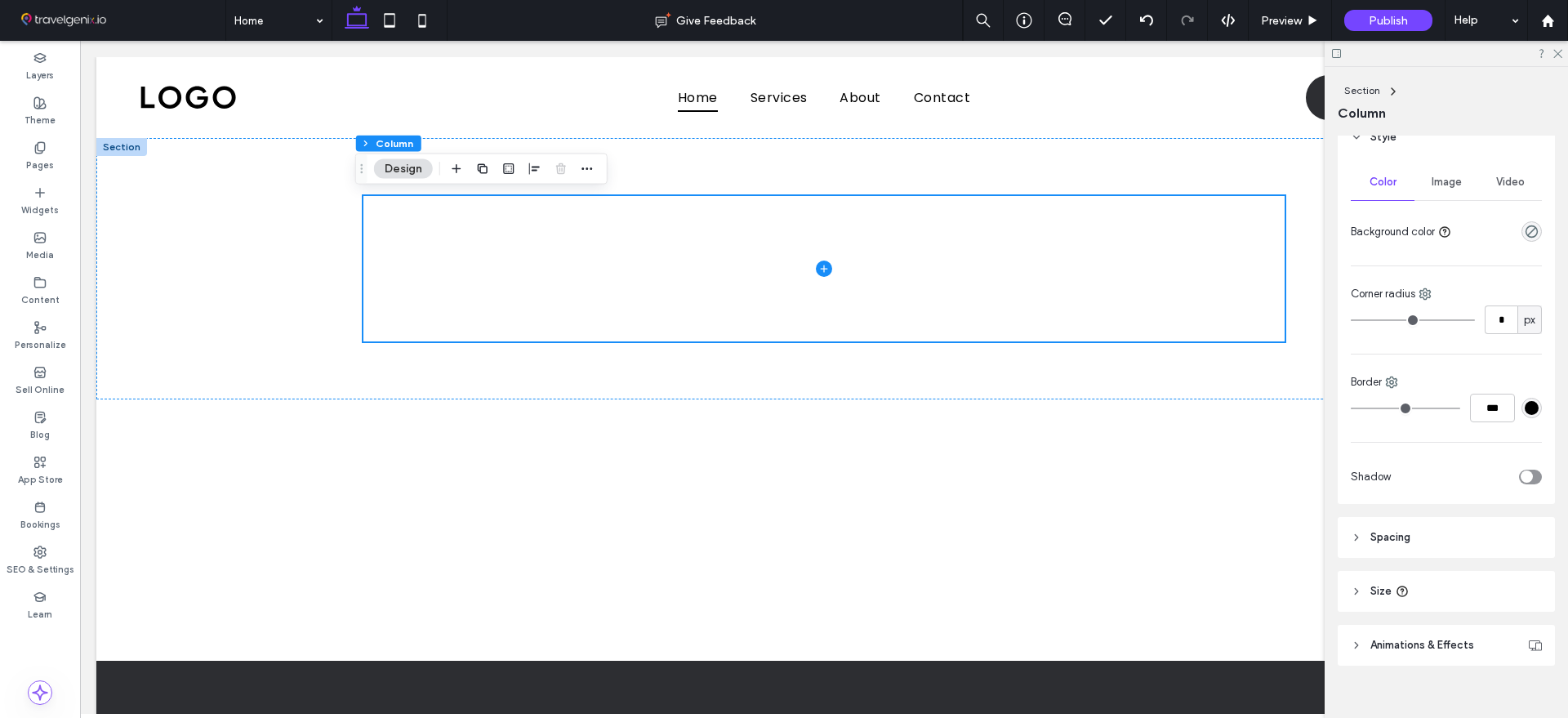
scroll to position [312, 0]
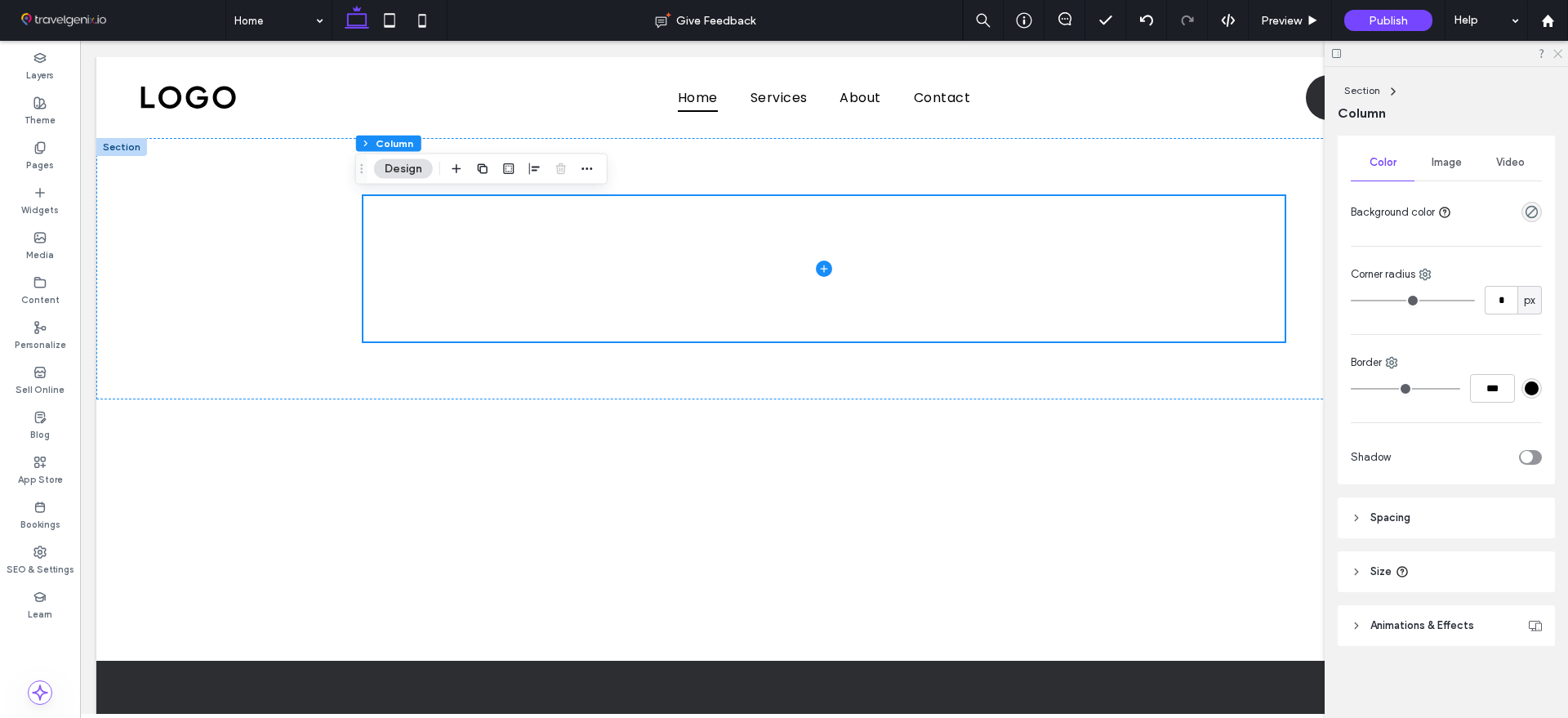
click at [1553, 52] on icon at bounding box center [1556, 53] width 11 height 11
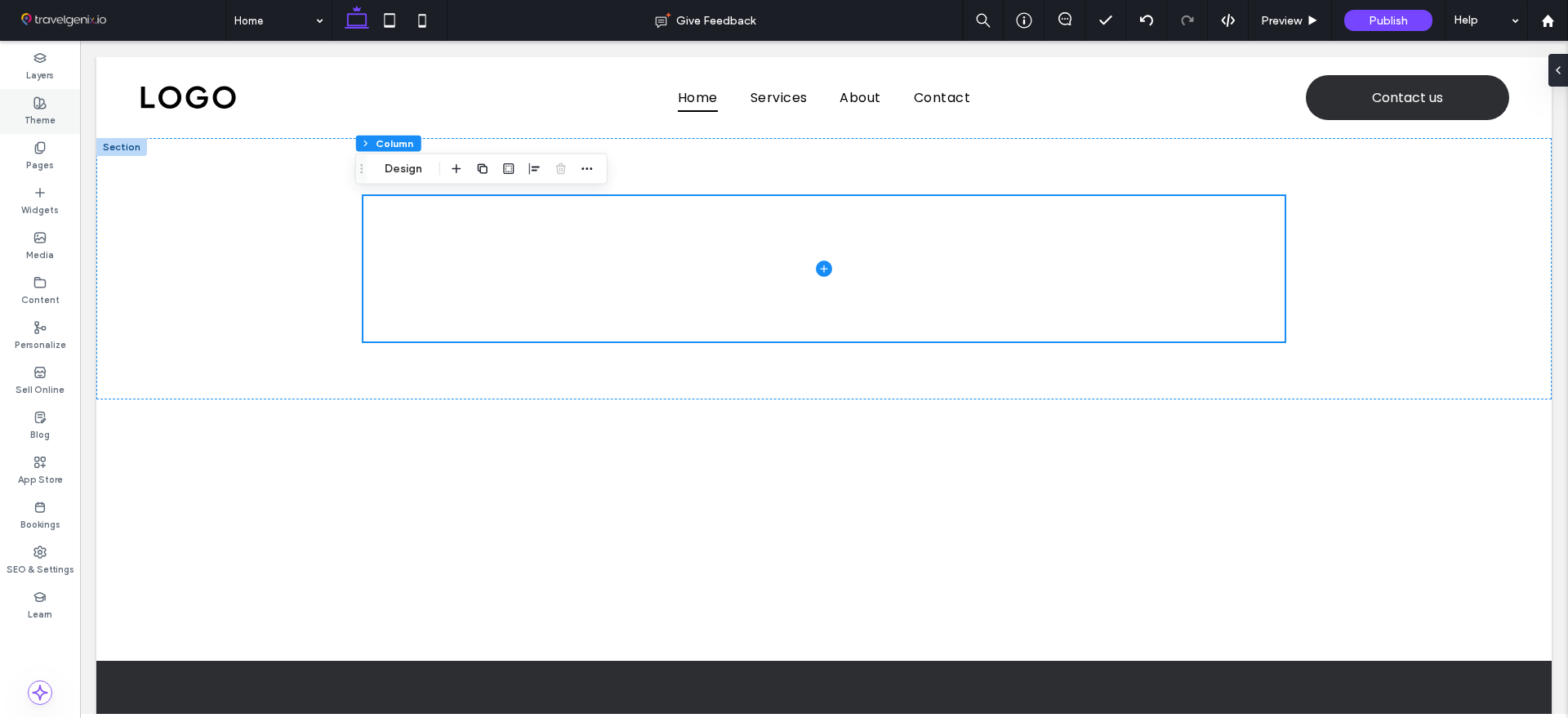
click at [52, 125] on label "Theme" at bounding box center [40, 119] width 31 height 18
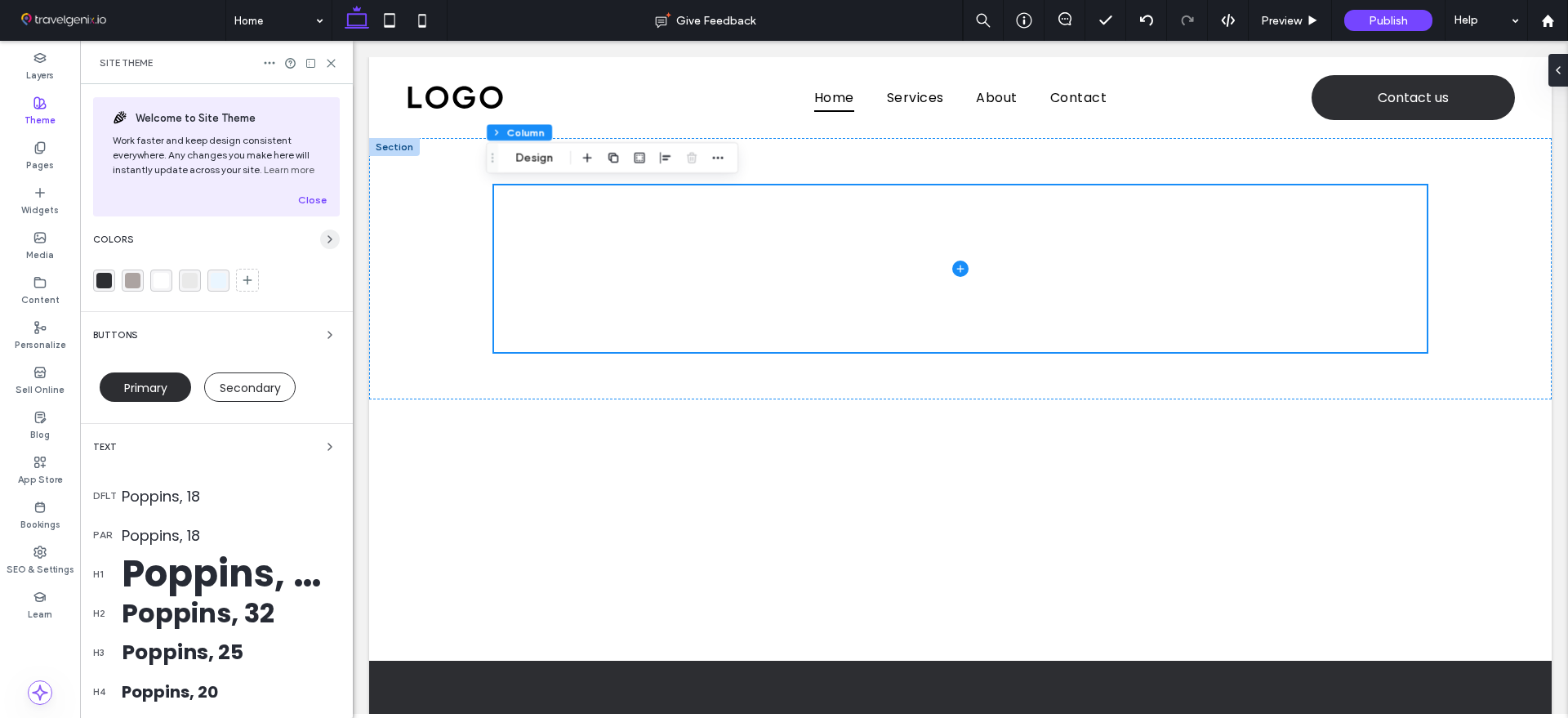
click at [324, 241] on icon "button" at bounding box center [330, 239] width 13 height 13
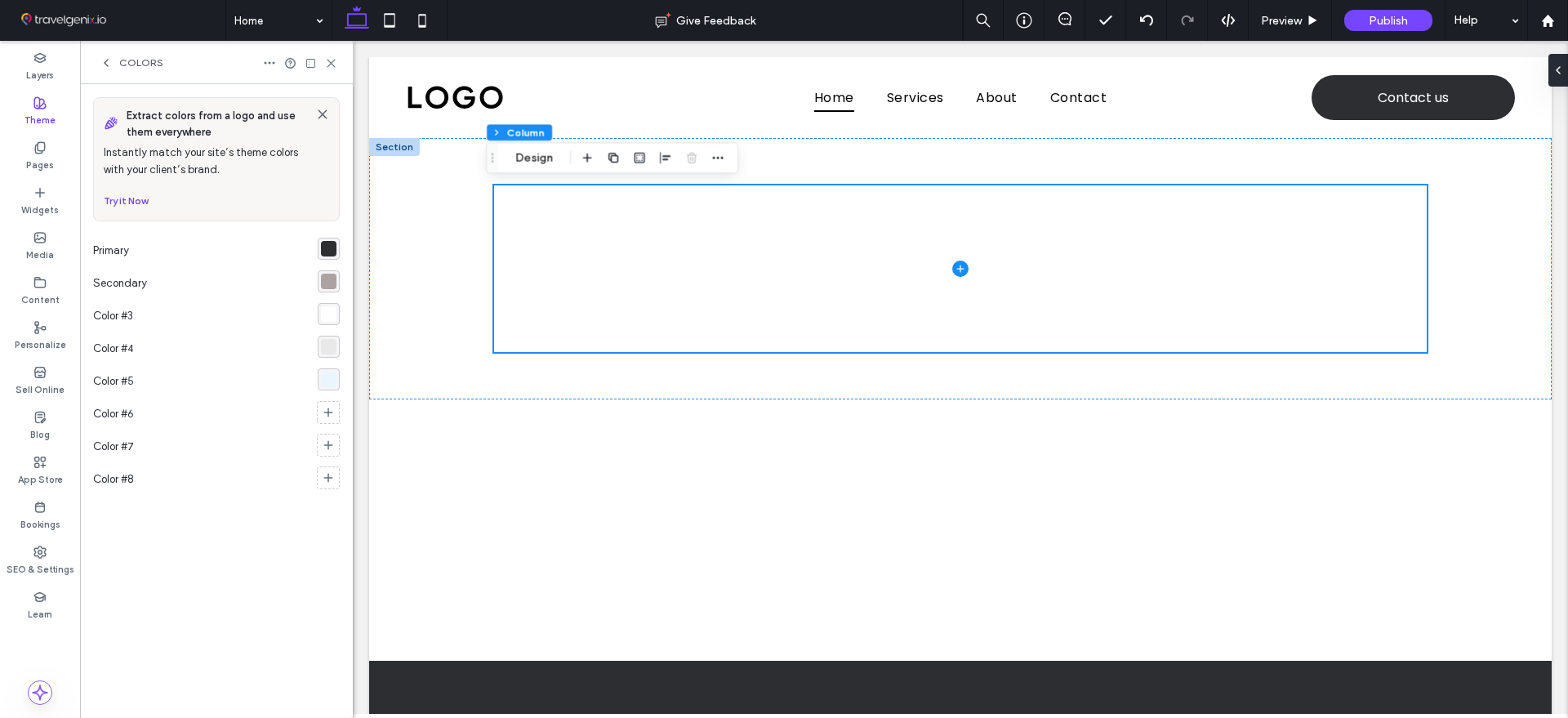
click at [103, 64] on icon at bounding box center [106, 63] width 13 height 13
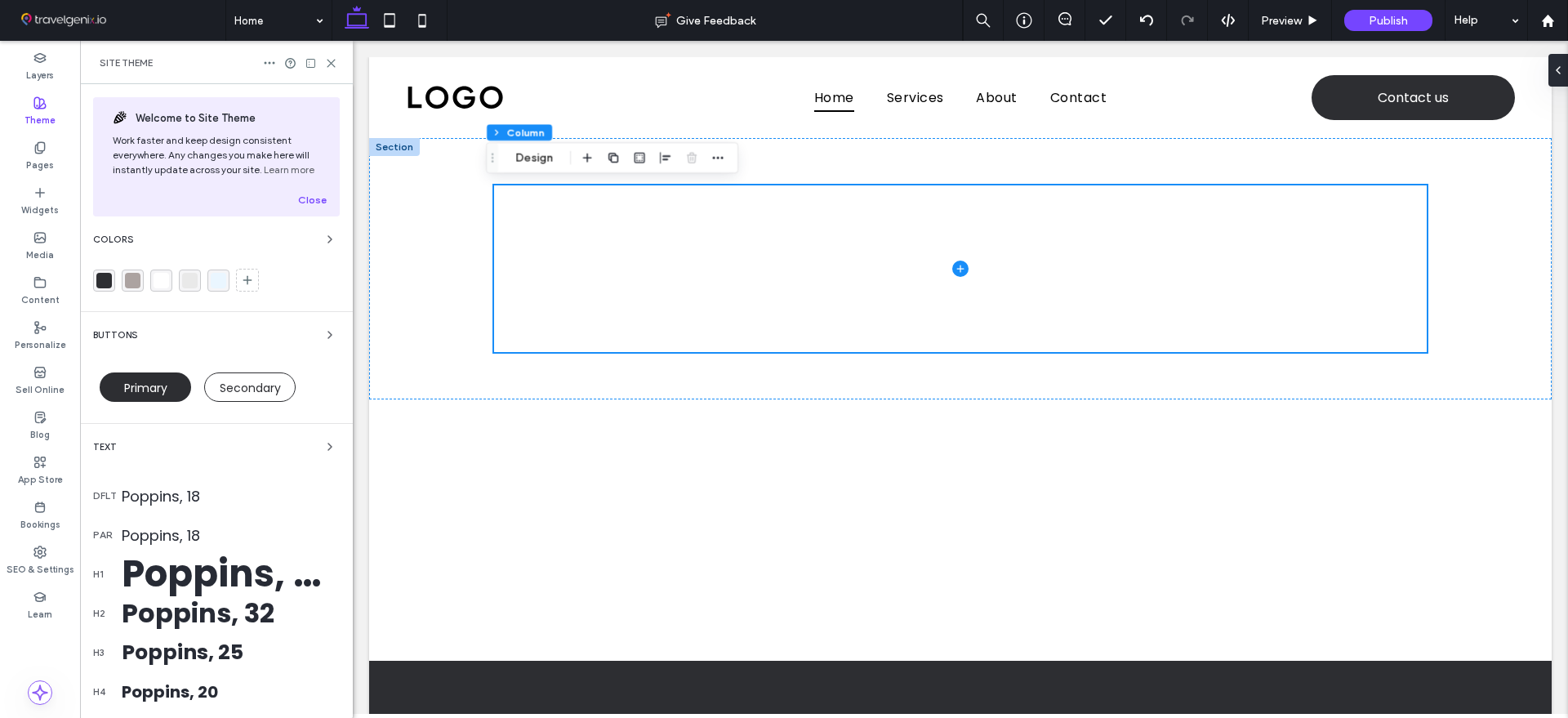
click at [110, 64] on span "Site Theme" at bounding box center [126, 63] width 53 height 13
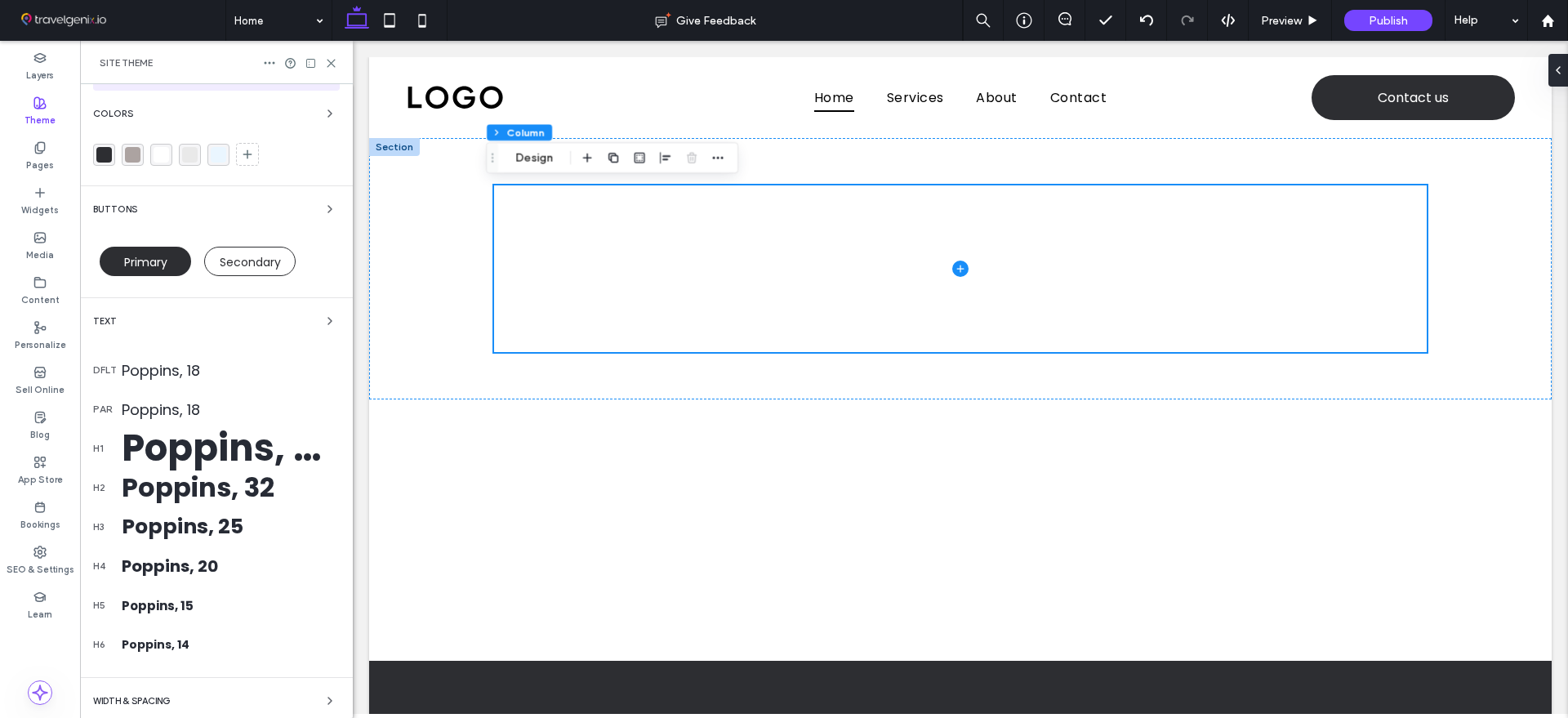
scroll to position [225, 0]
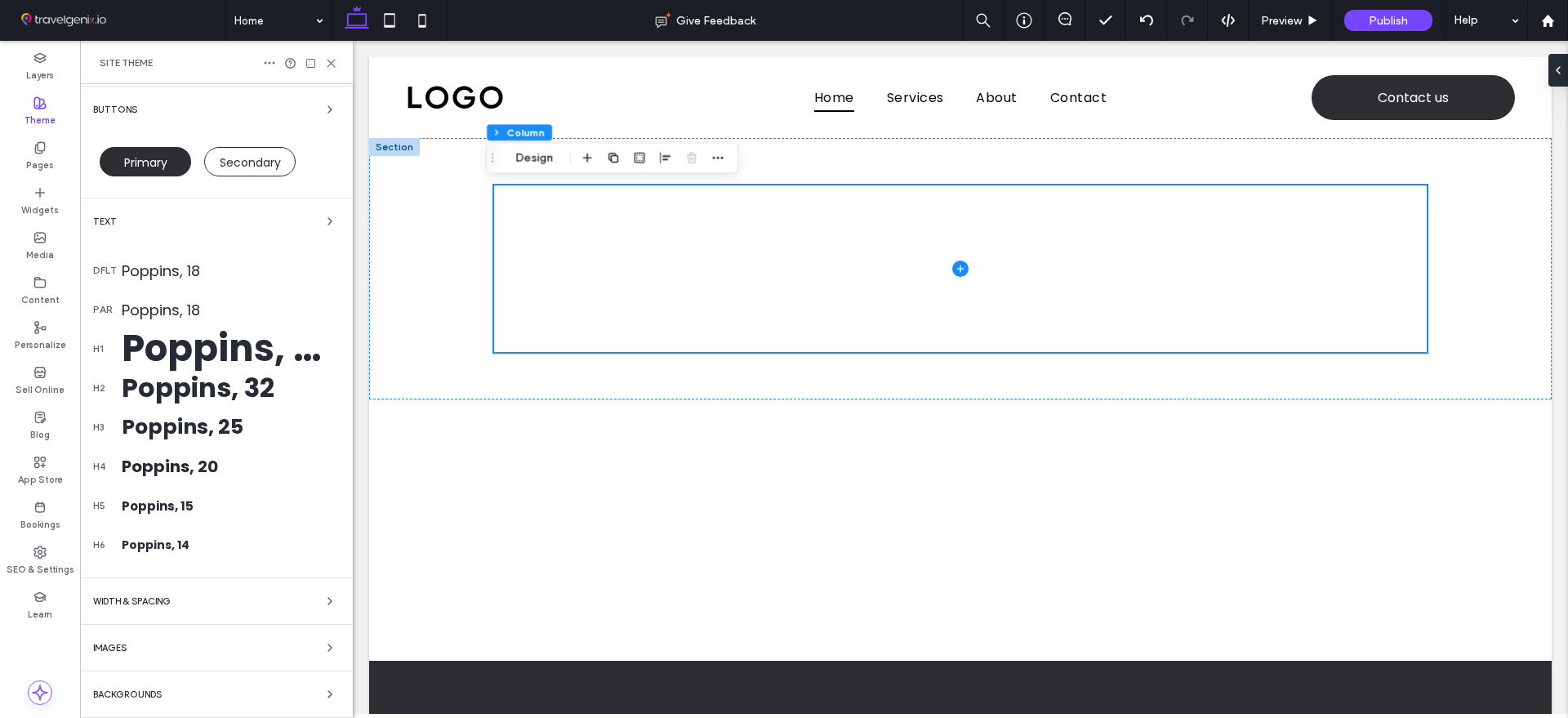
click at [165, 593] on div "WIDTH & SPACING" at bounding box center [216, 600] width 247 height 20
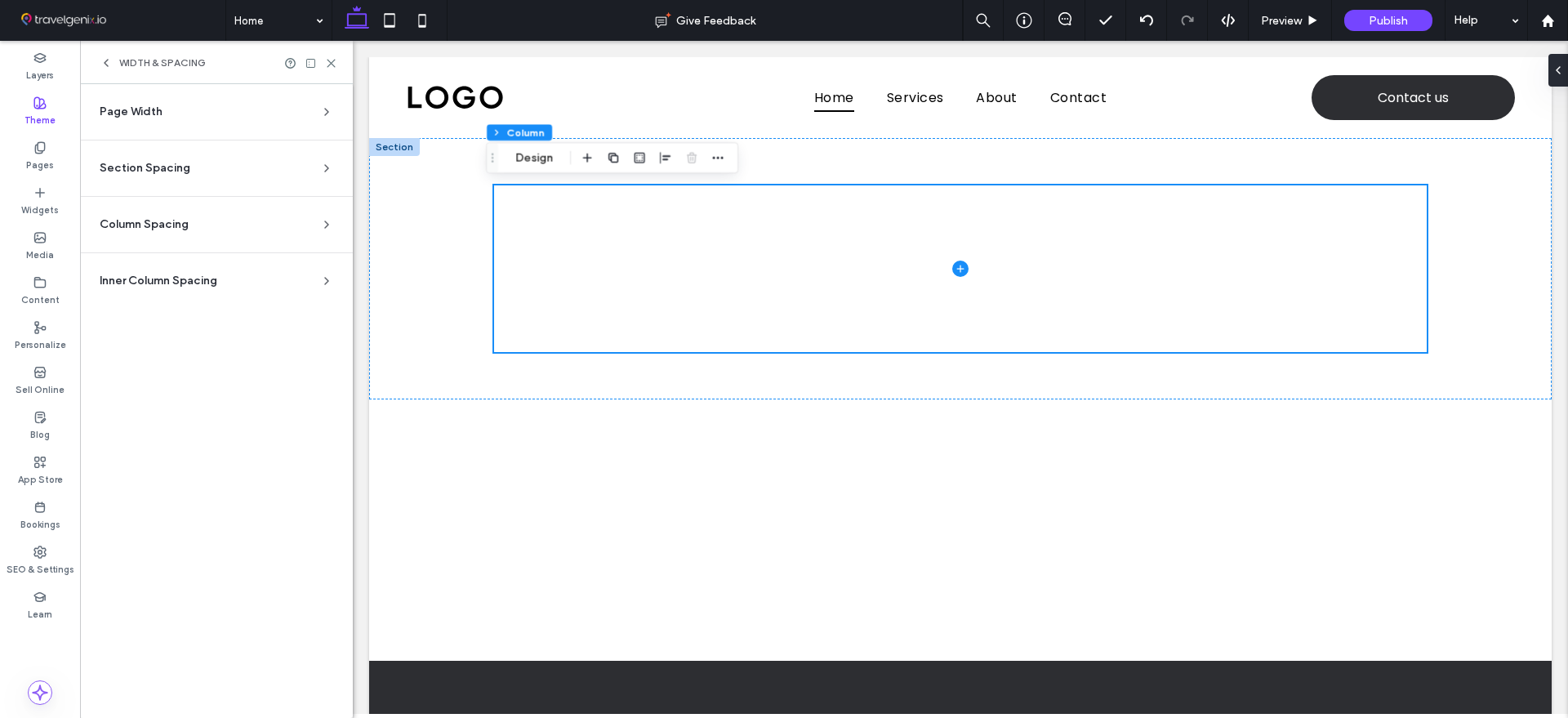
scroll to position [0, 0]
click at [142, 116] on span "Page Width" at bounding box center [131, 112] width 63 height 16
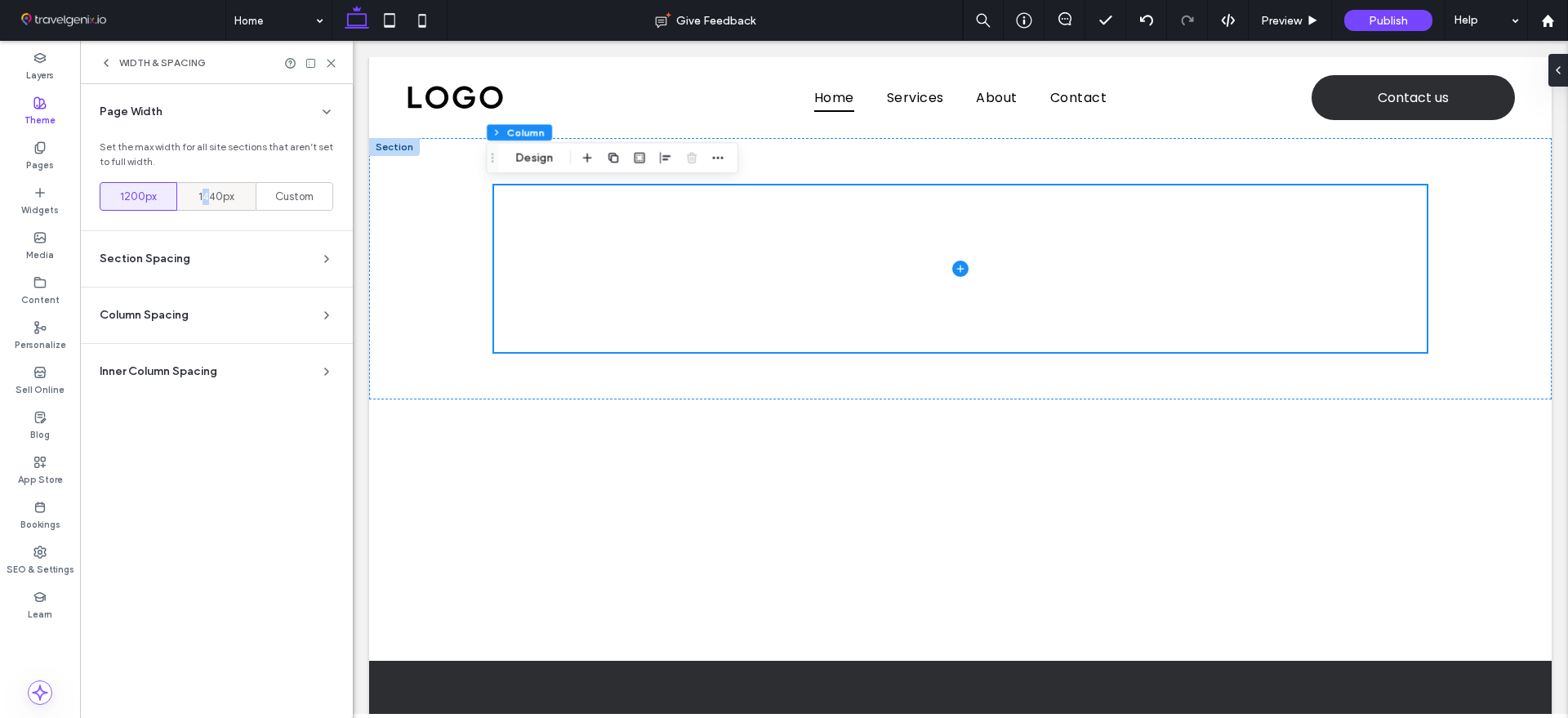
click at [206, 198] on span "1440px" at bounding box center [216, 196] width 36 height 16
click at [242, 196] on div "1440px" at bounding box center [216, 196] width 57 height 27
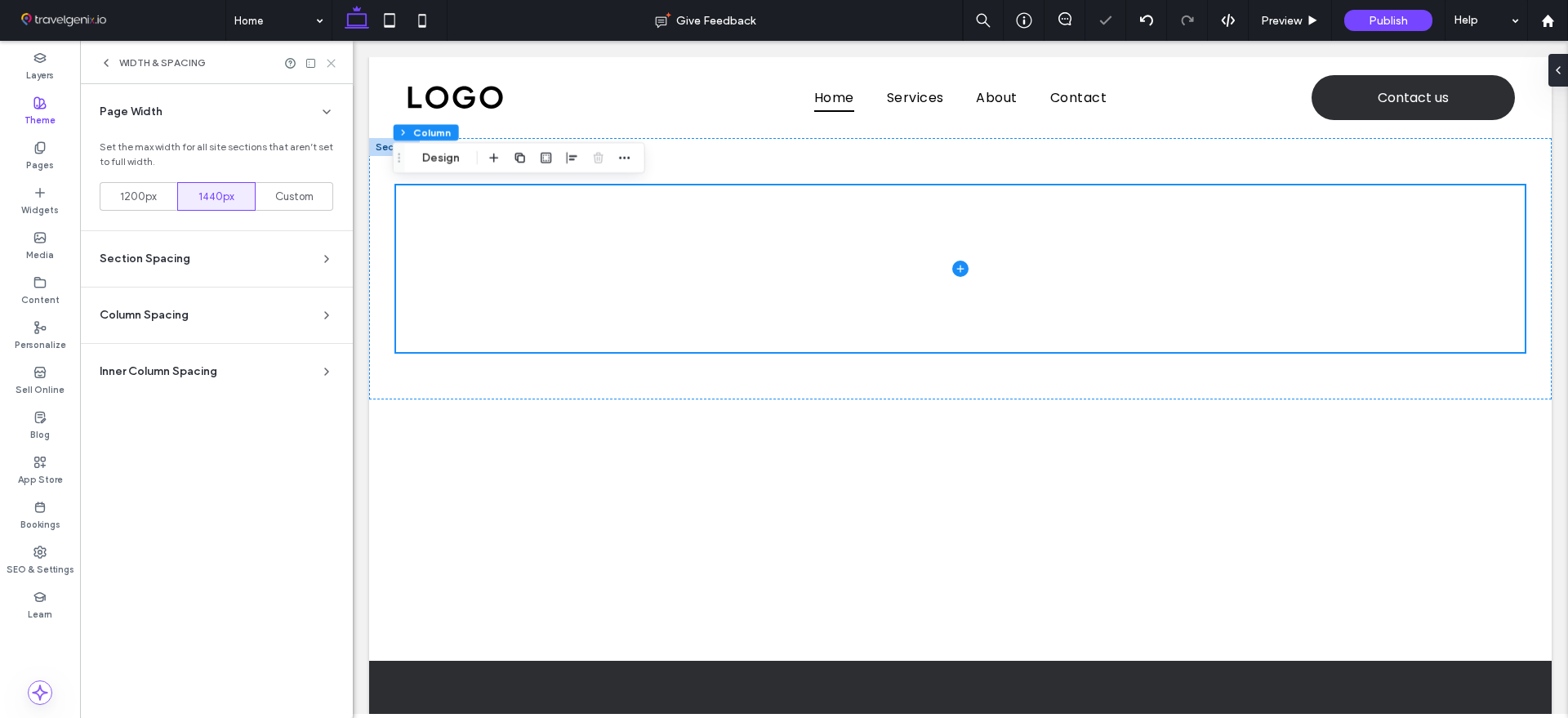
click at [329, 62] on icon at bounding box center [331, 63] width 12 height 12
